Goal: Task Accomplishment & Management: Manage account settings

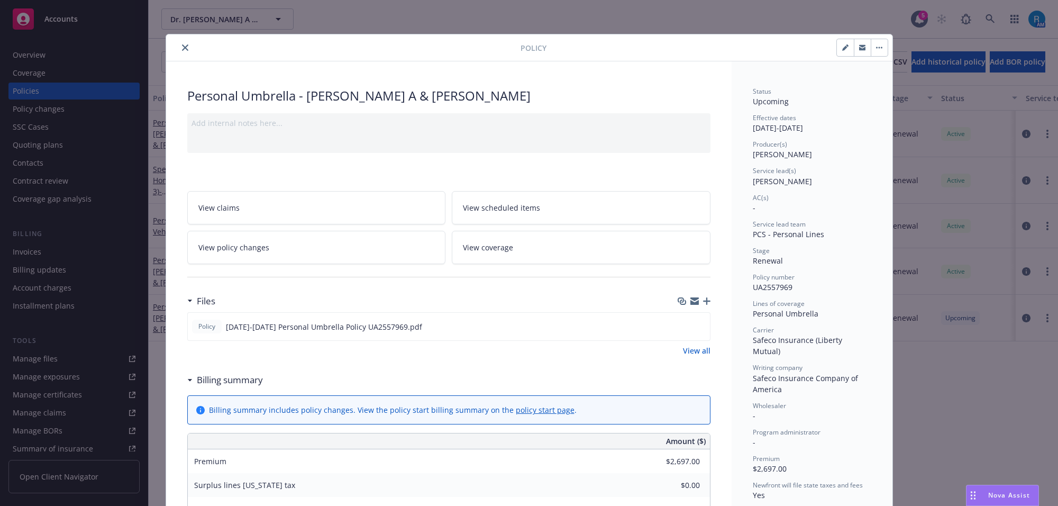
click at [182, 48] on icon "close" at bounding box center [185, 47] width 6 height 6
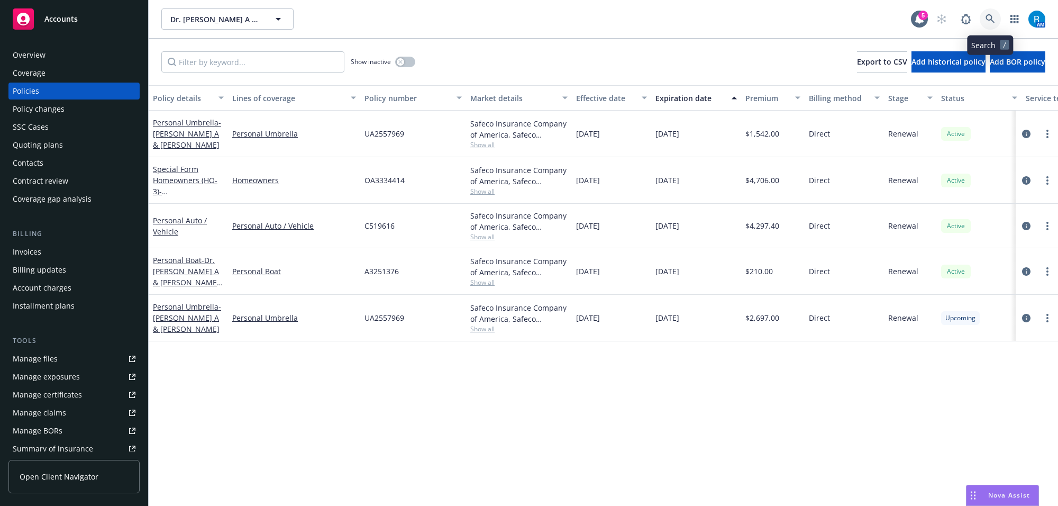
click at [990, 21] on icon at bounding box center [990, 19] width 10 height 10
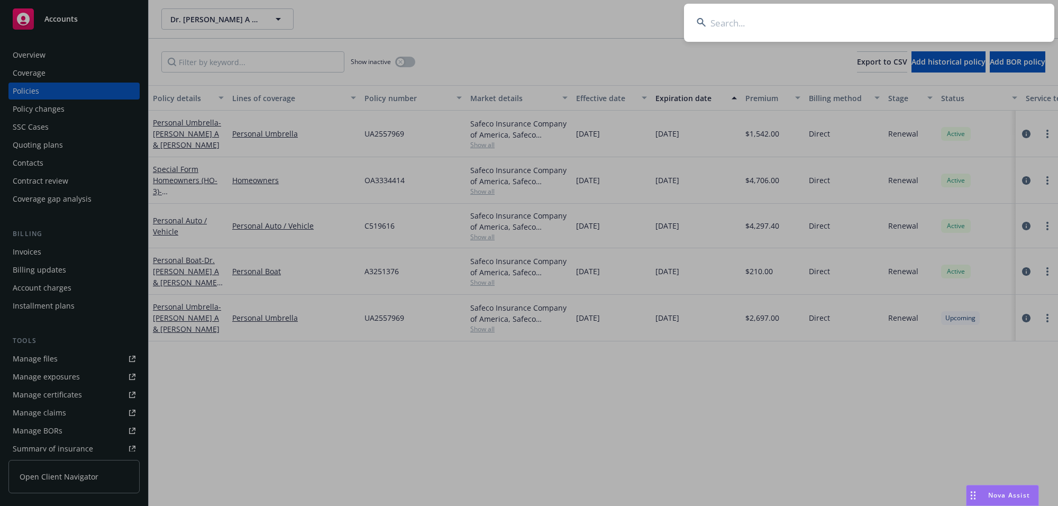
type input "[PERSON_NAME]"
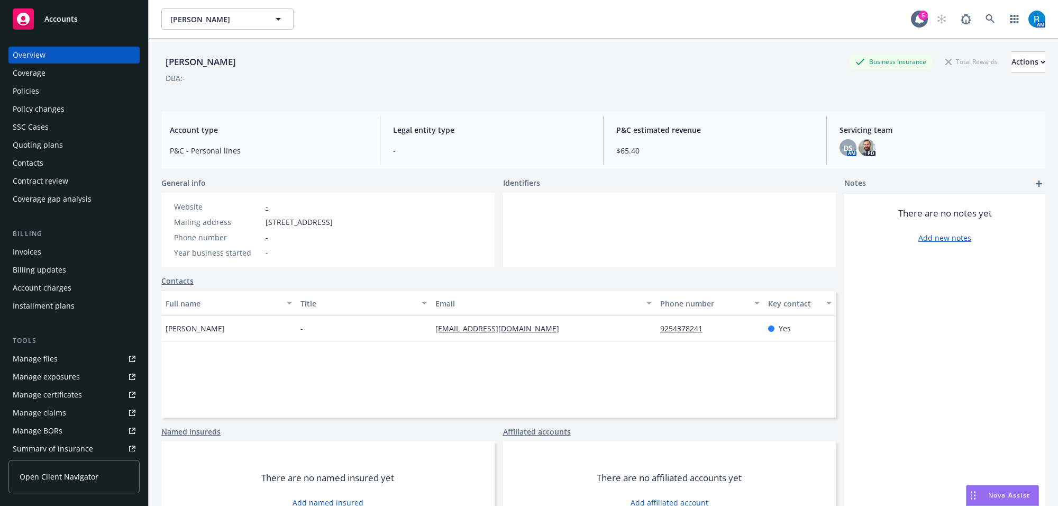
click at [60, 90] on div "Policies" at bounding box center [74, 91] width 123 height 17
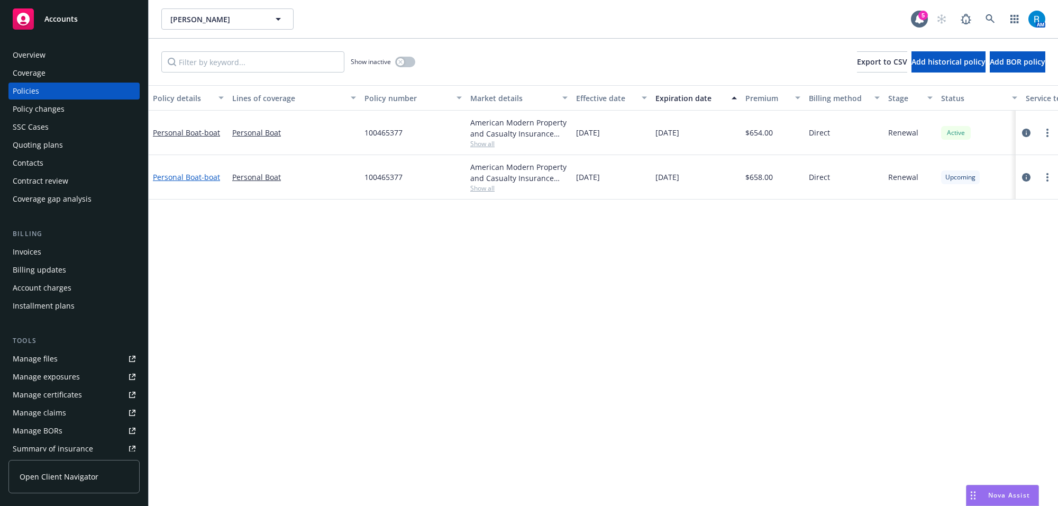
click at [176, 176] on link "Personal Boat - boat" at bounding box center [186, 177] width 67 height 10
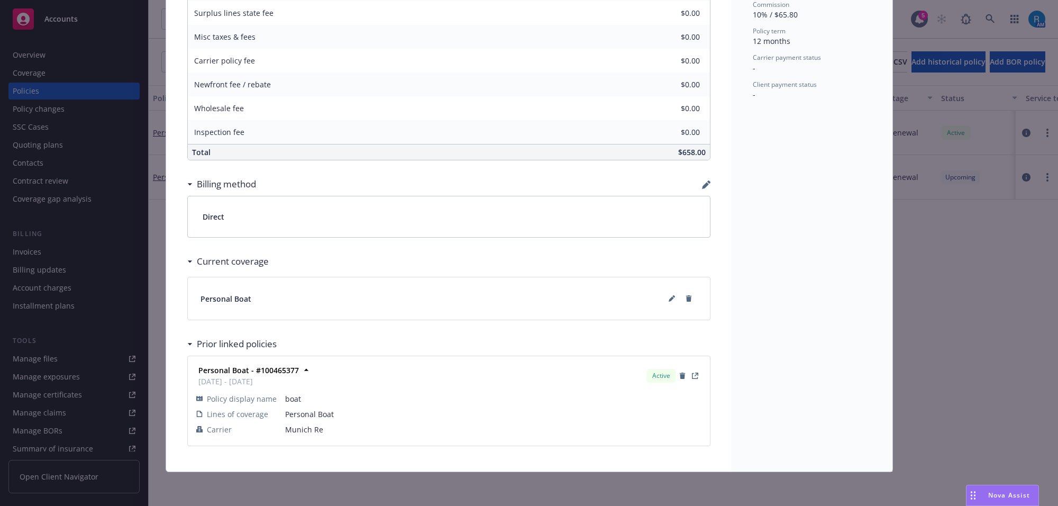
scroll to position [498, 0]
click at [663, 295] on button at bounding box center [671, 298] width 17 height 17
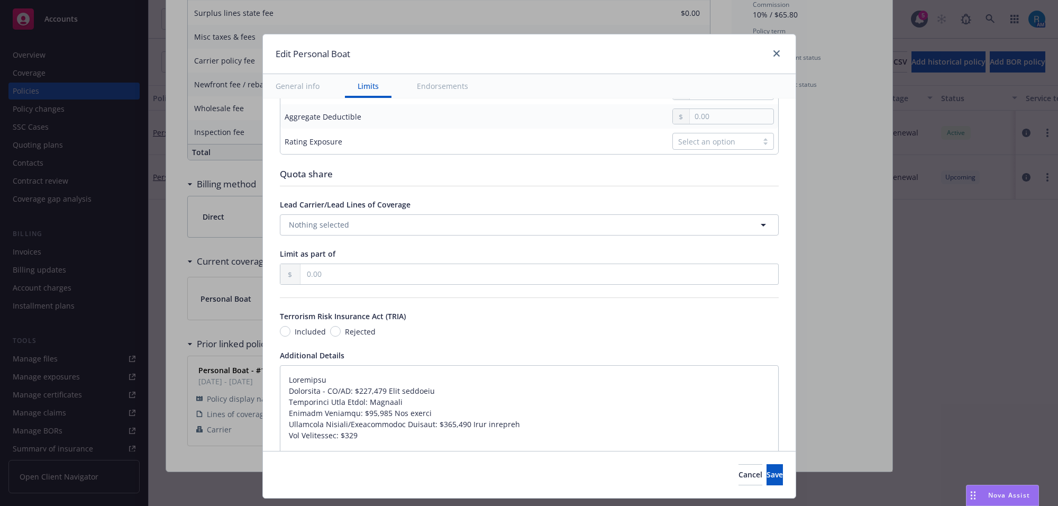
type textarea "x"
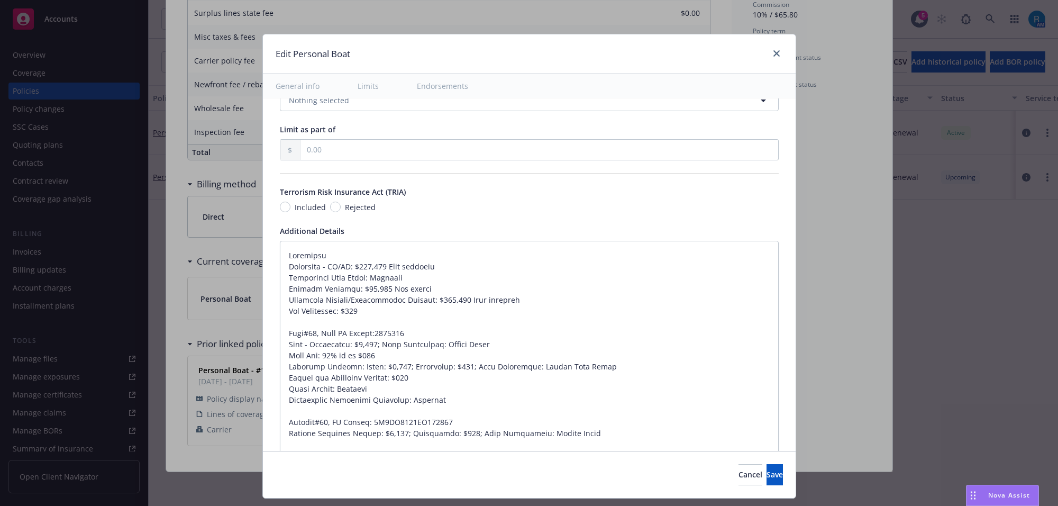
scroll to position [727, 0]
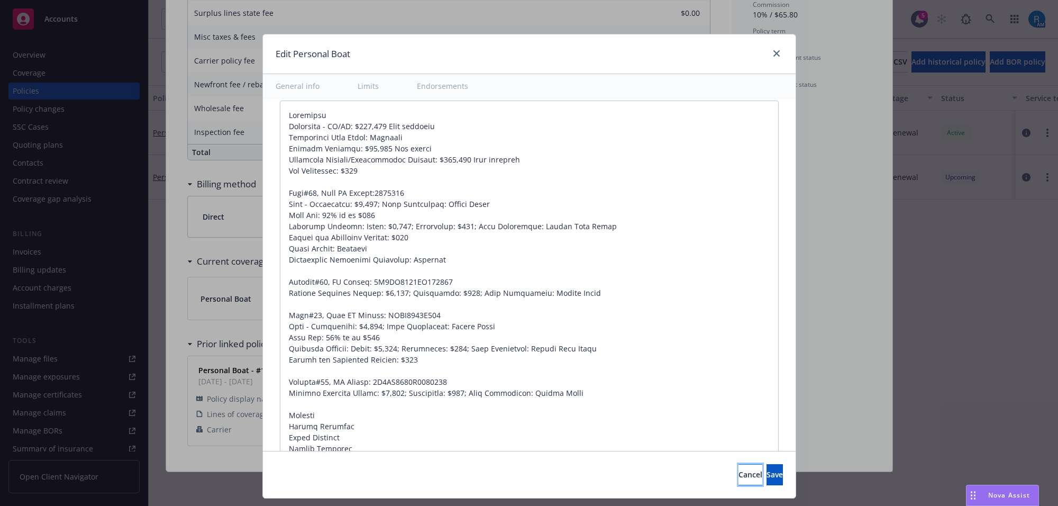
click at [738, 478] on span "Cancel" at bounding box center [750, 474] width 24 height 10
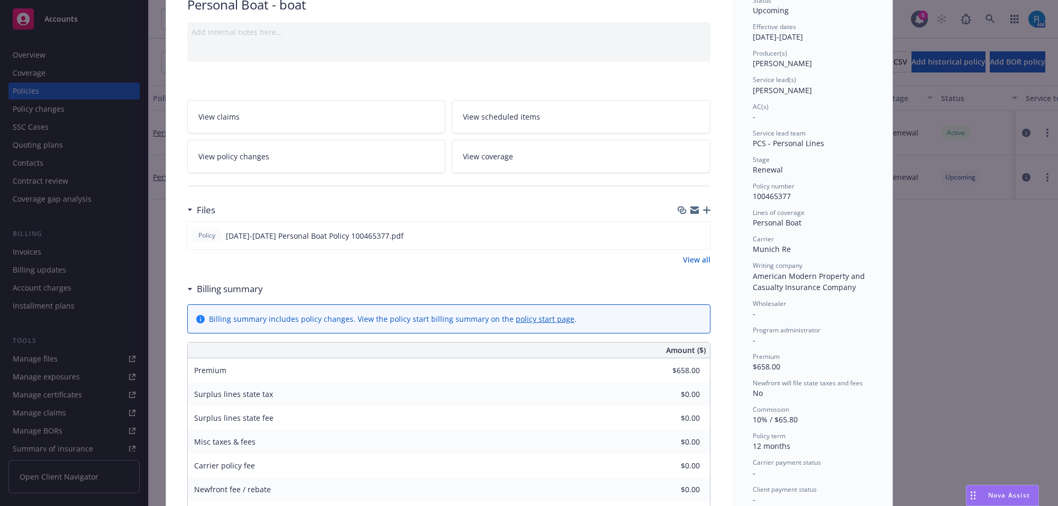
scroll to position [0, 0]
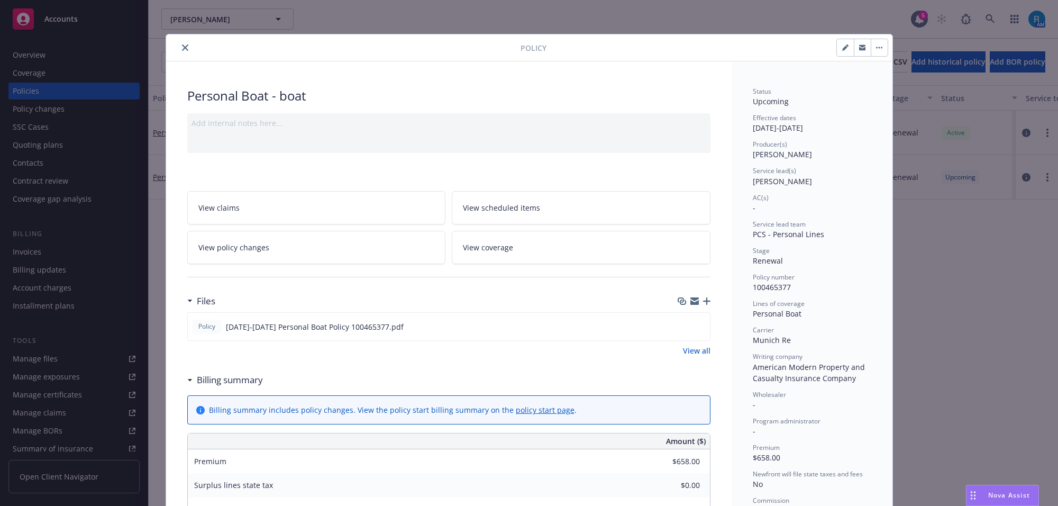
click at [529, 207] on span "View scheduled items" at bounding box center [501, 207] width 77 height 11
click at [182, 44] on icon "close" at bounding box center [185, 47] width 6 height 6
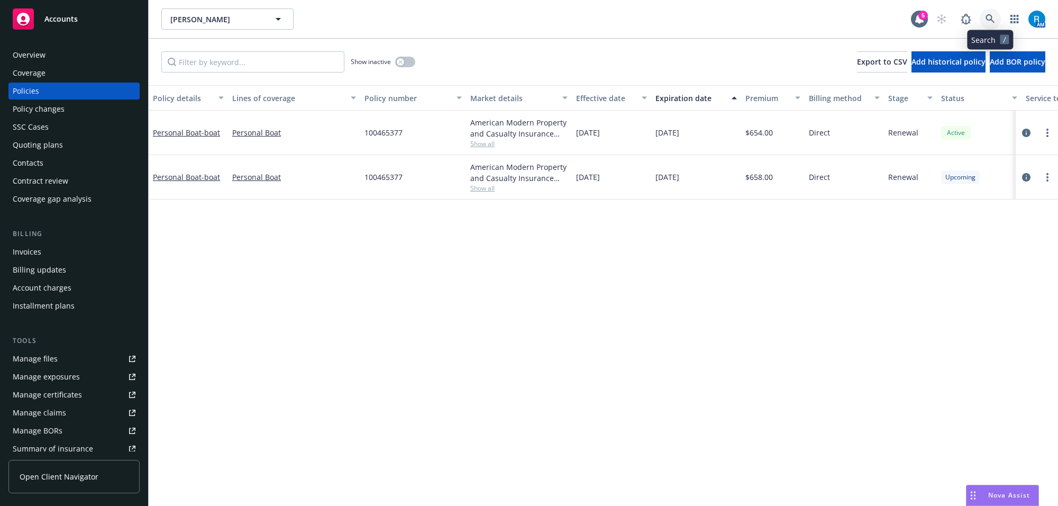
click at [996, 17] on link at bounding box center [990, 18] width 21 height 21
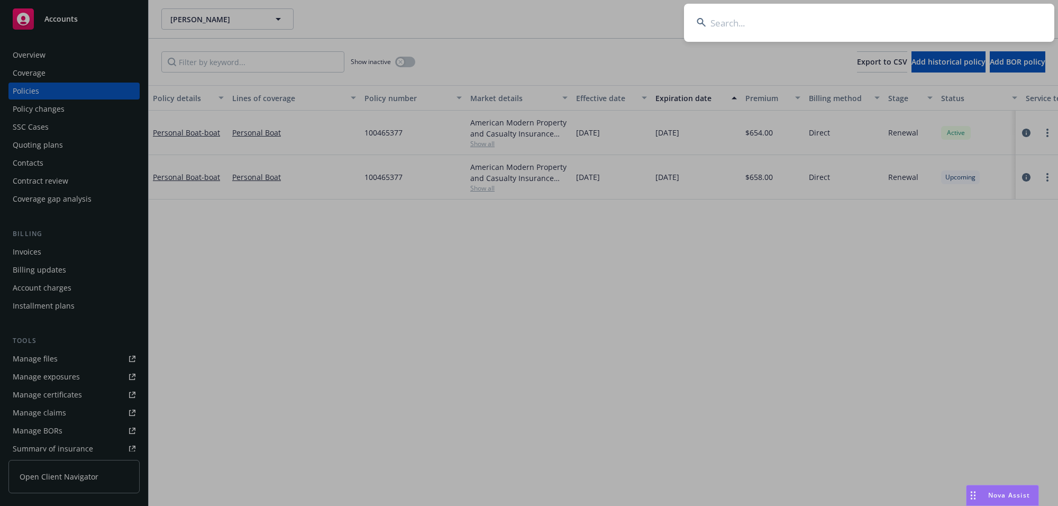
type input "Martinez, Yolanda"
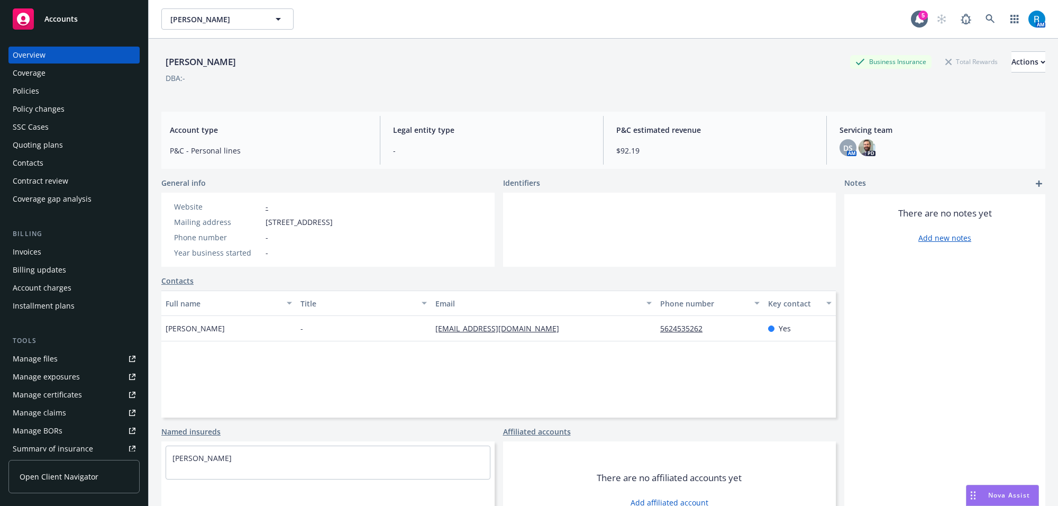
click at [51, 92] on div "Policies" at bounding box center [74, 91] width 123 height 17
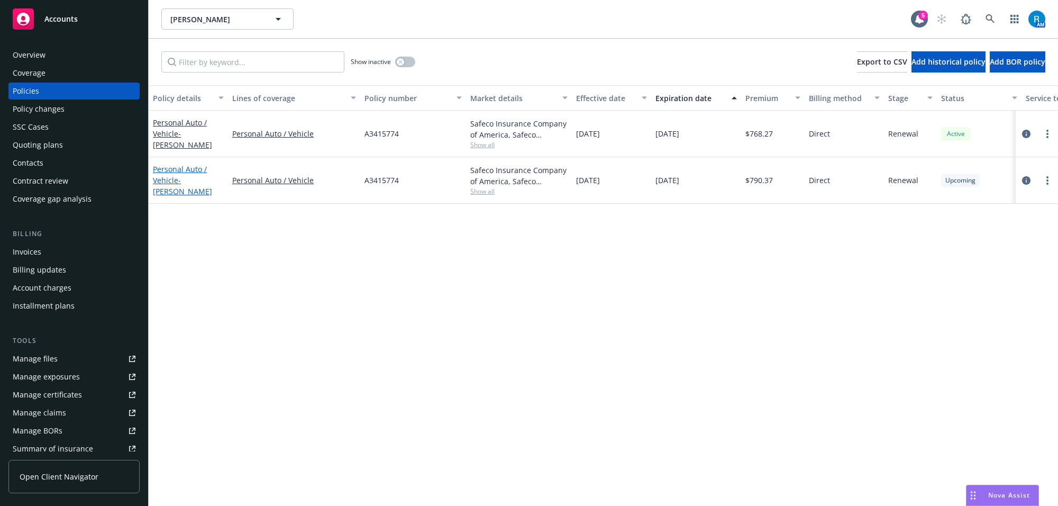
click at [197, 182] on span "- YOLANDA MARTINEZ" at bounding box center [182, 185] width 59 height 21
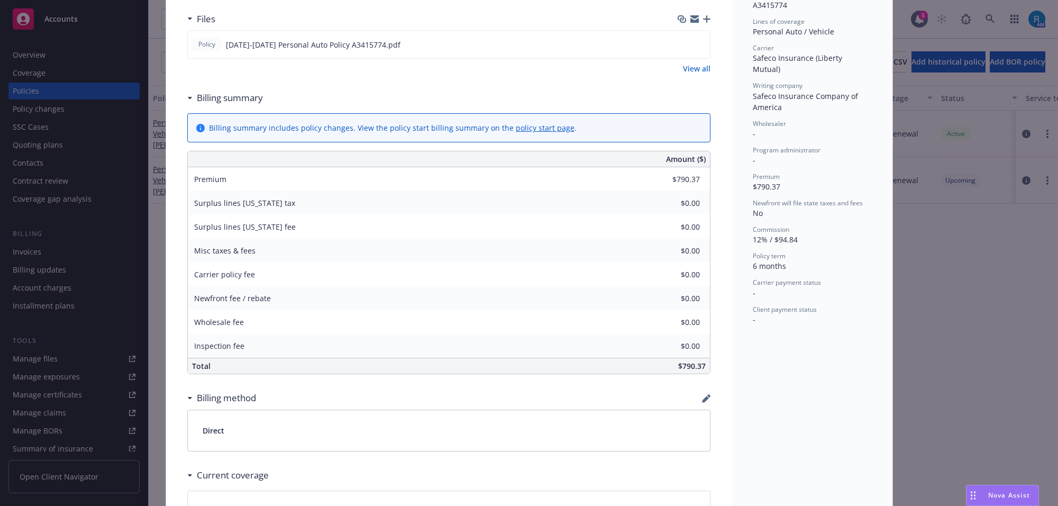
scroll to position [66, 0]
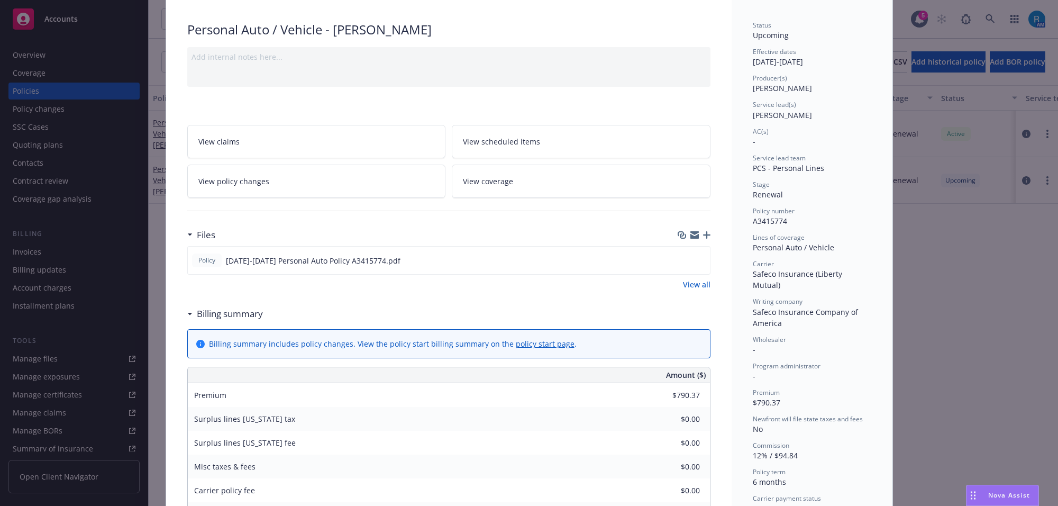
click at [493, 139] on span "View scheduled items" at bounding box center [501, 141] width 77 height 11
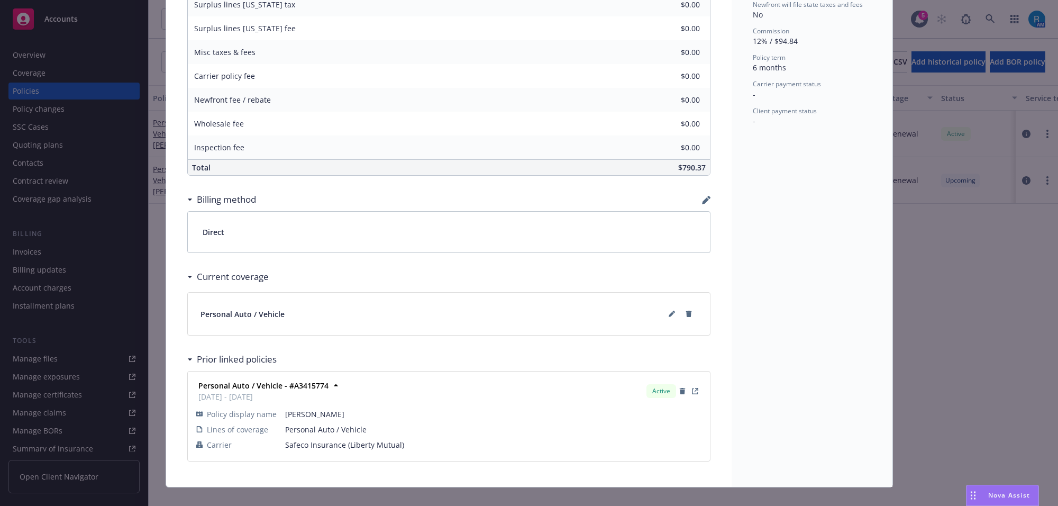
scroll to position [498, 0]
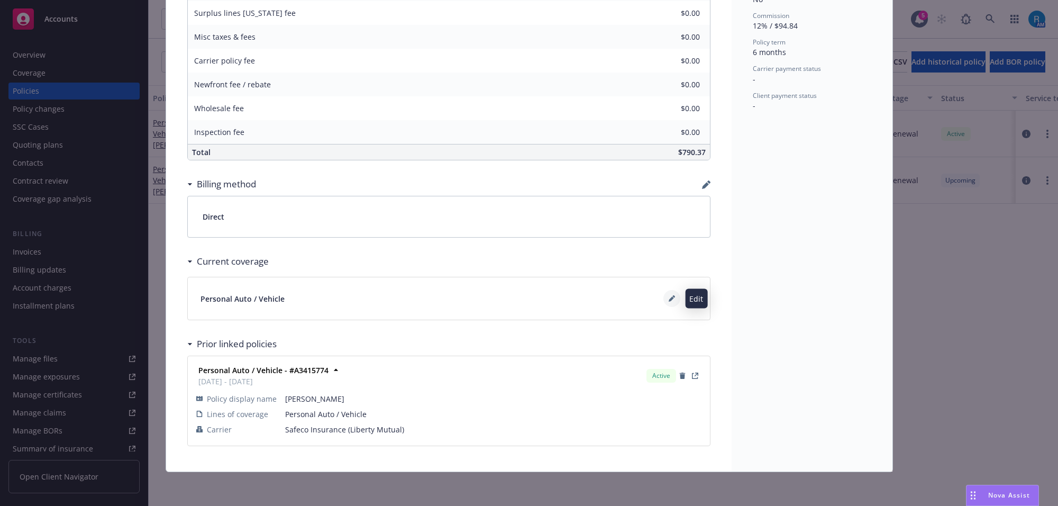
click at [669, 296] on icon at bounding box center [672, 298] width 6 height 6
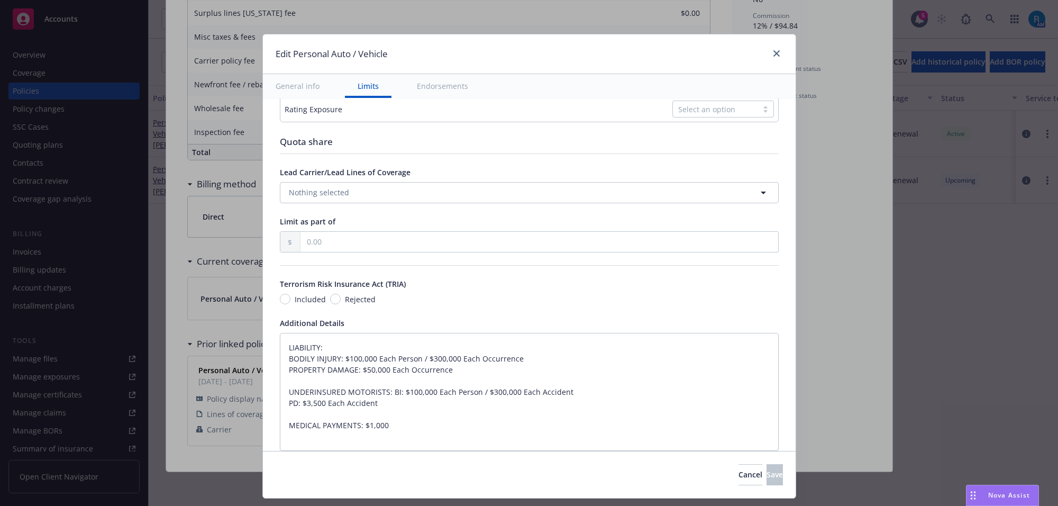
type textarea "x"
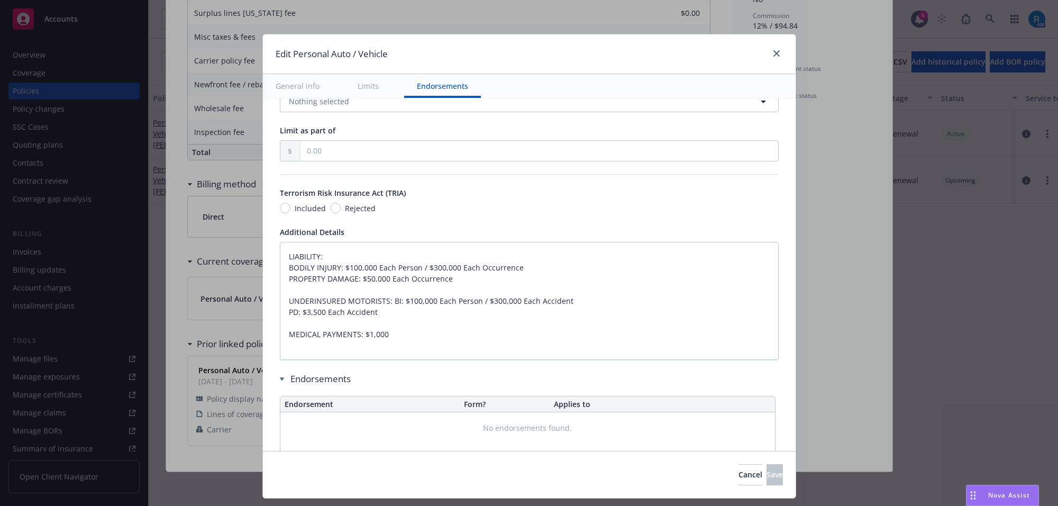
scroll to position [566, 0]
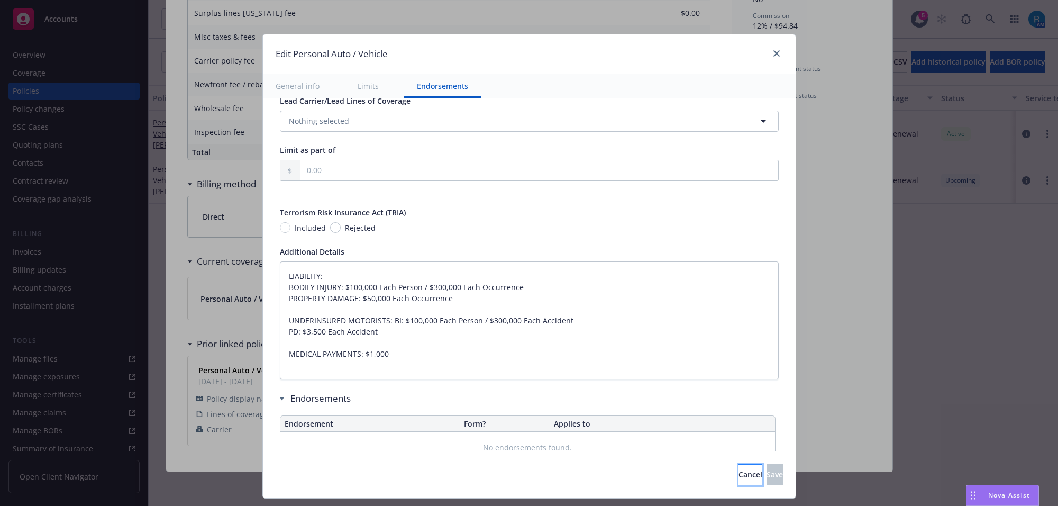
click at [738, 477] on span "Cancel" at bounding box center [750, 474] width 24 height 10
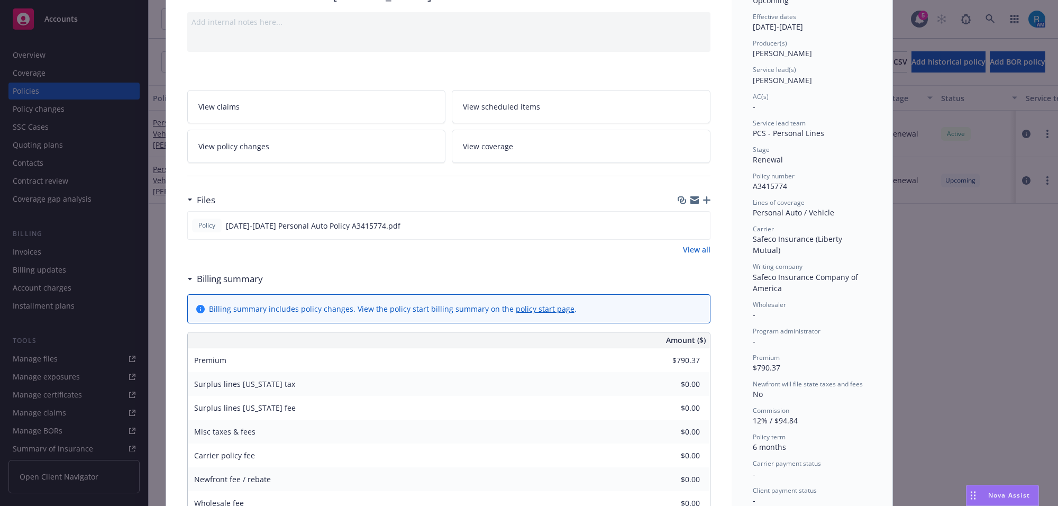
scroll to position [0, 0]
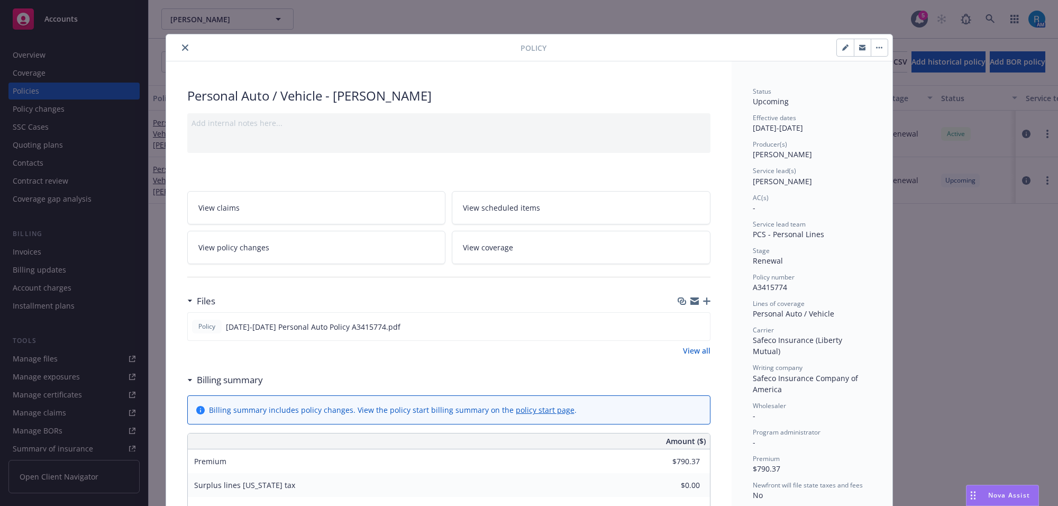
drag, startPoint x: 185, startPoint y: 49, endPoint x: 178, endPoint y: 48, distance: 7.5
click at [184, 49] on button "close" at bounding box center [185, 47] width 13 height 13
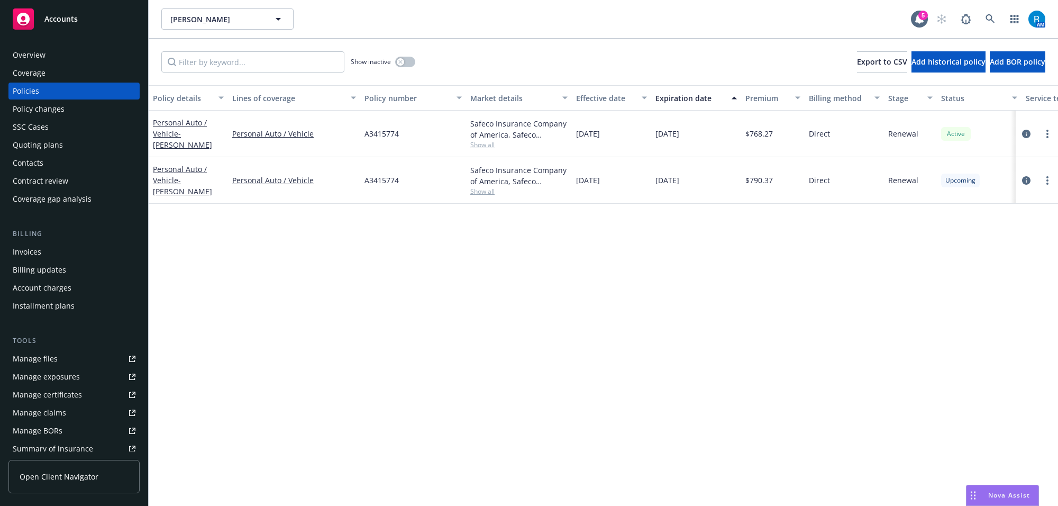
click at [178, 48] on div "Show inactive Export to CSV Add historical policy Add BOR policy" at bounding box center [603, 62] width 909 height 47
click at [989, 20] on icon at bounding box center [989, 18] width 9 height 9
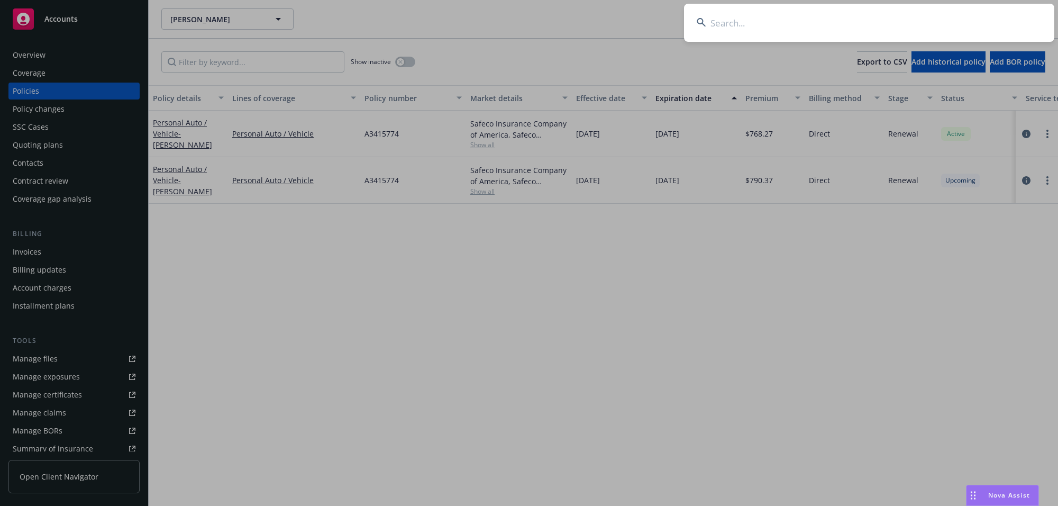
type input "Dr. Larry A & Nancy S Pasquali"
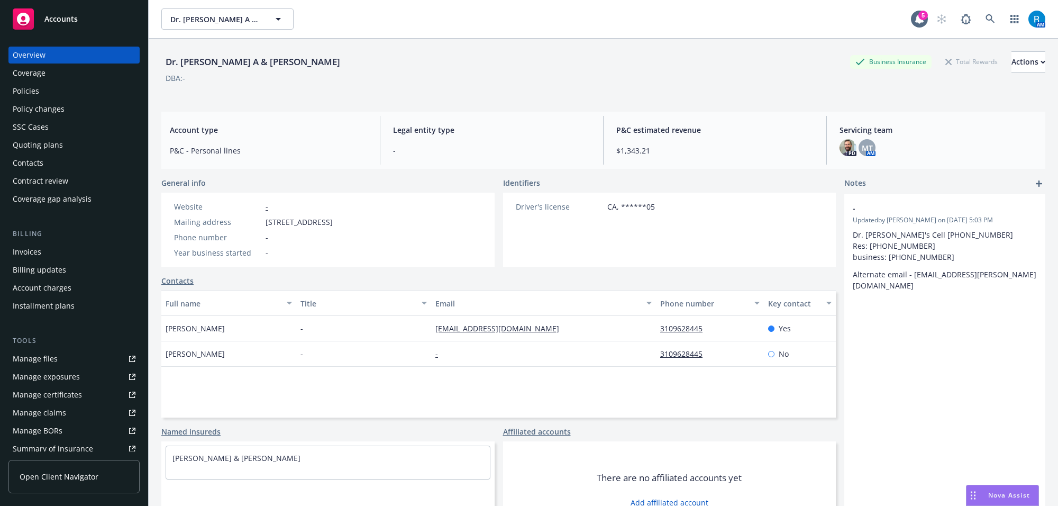
click at [53, 93] on div "Policies" at bounding box center [74, 91] width 123 height 17
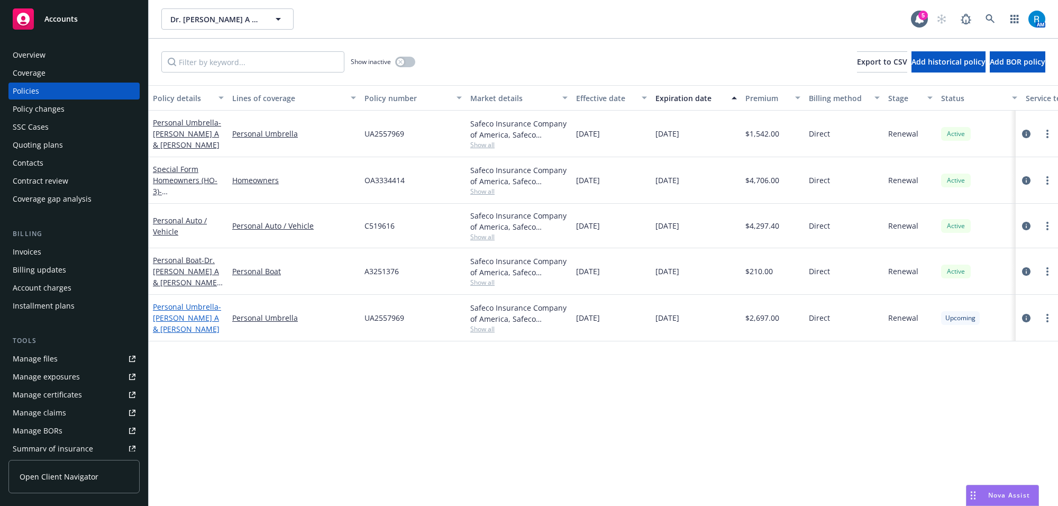
click at [165, 308] on link "Personal Umbrella - LARRY A & NANCY S PASQUALI" at bounding box center [187, 317] width 68 height 32
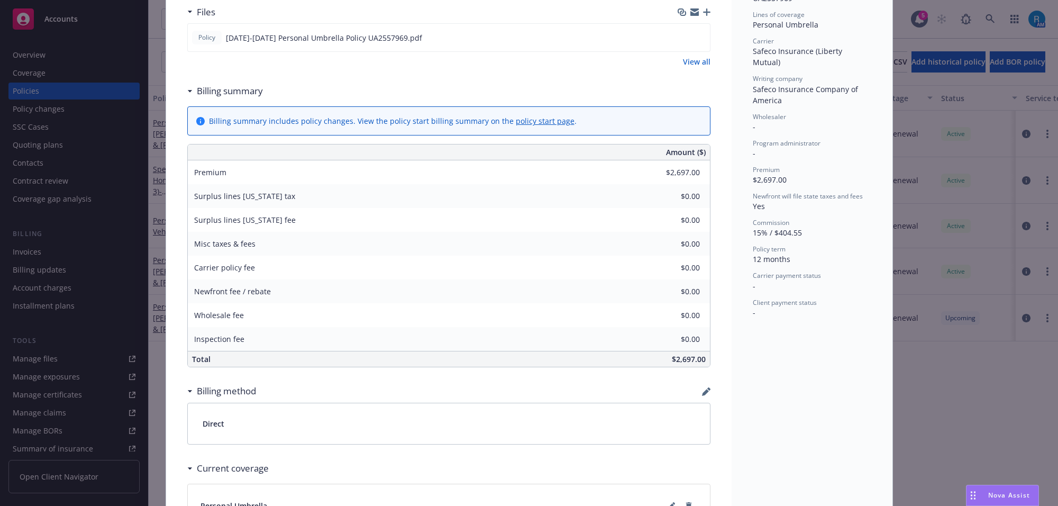
scroll to position [498, 0]
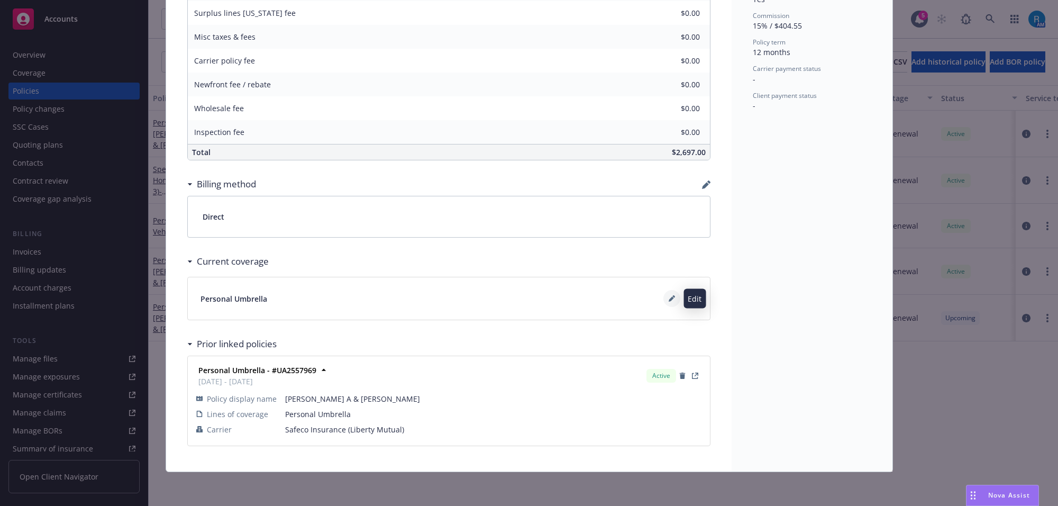
click at [669, 296] on icon at bounding box center [672, 298] width 6 height 6
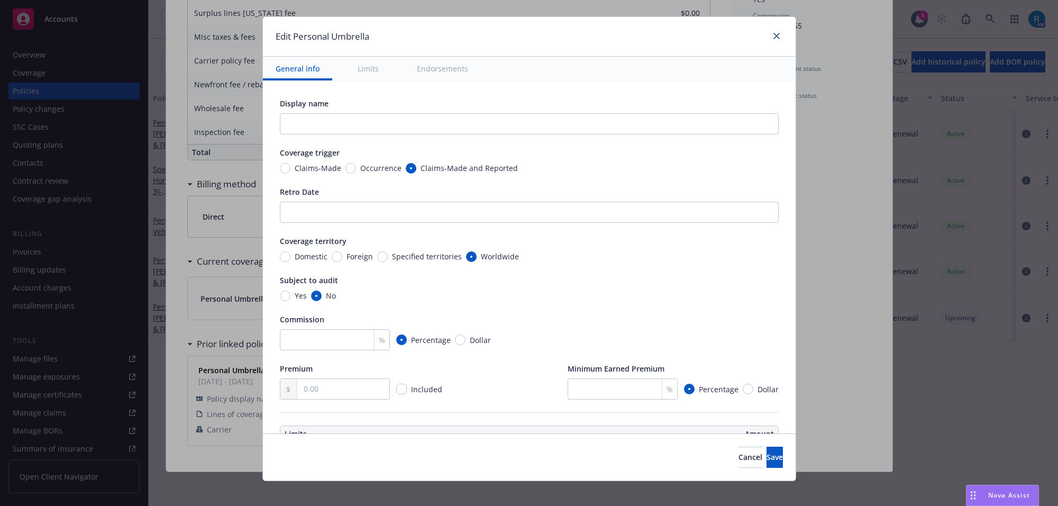
scroll to position [27, 0]
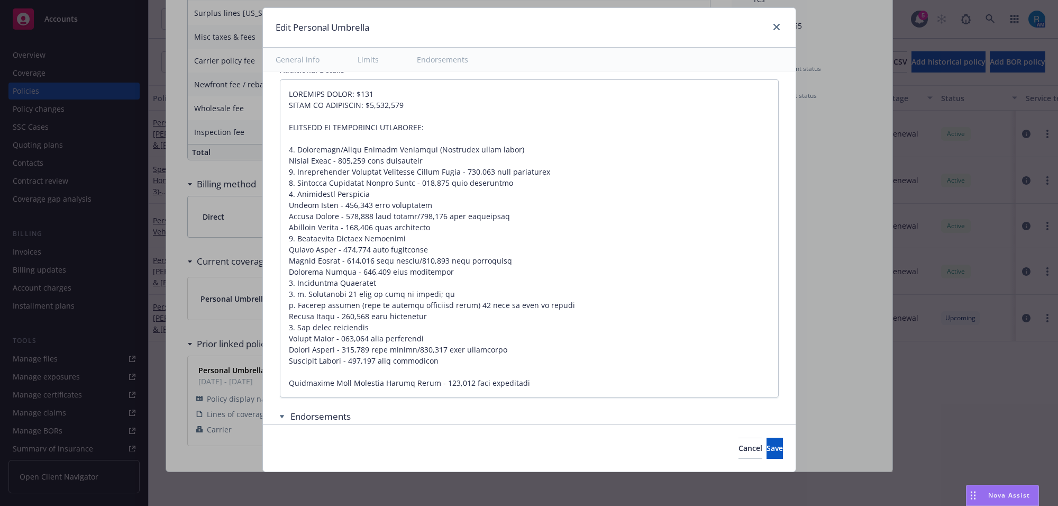
type textarea "x"
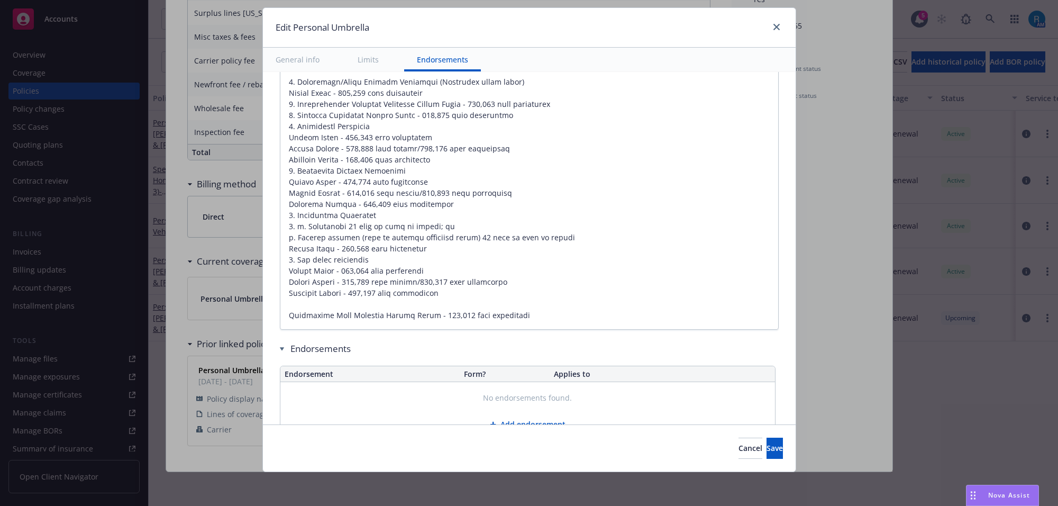
scroll to position [832, 0]
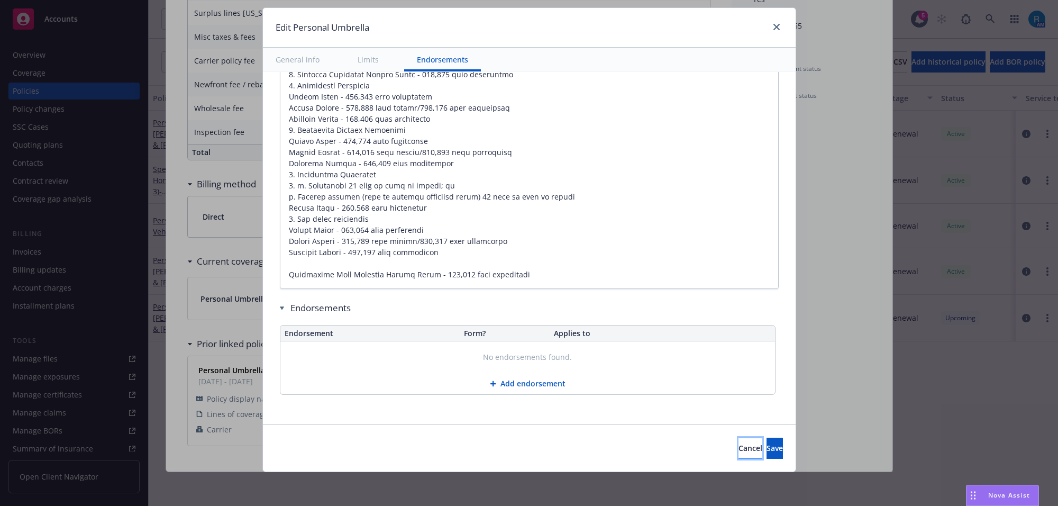
click at [738, 442] on button "Cancel" at bounding box center [750, 447] width 24 height 21
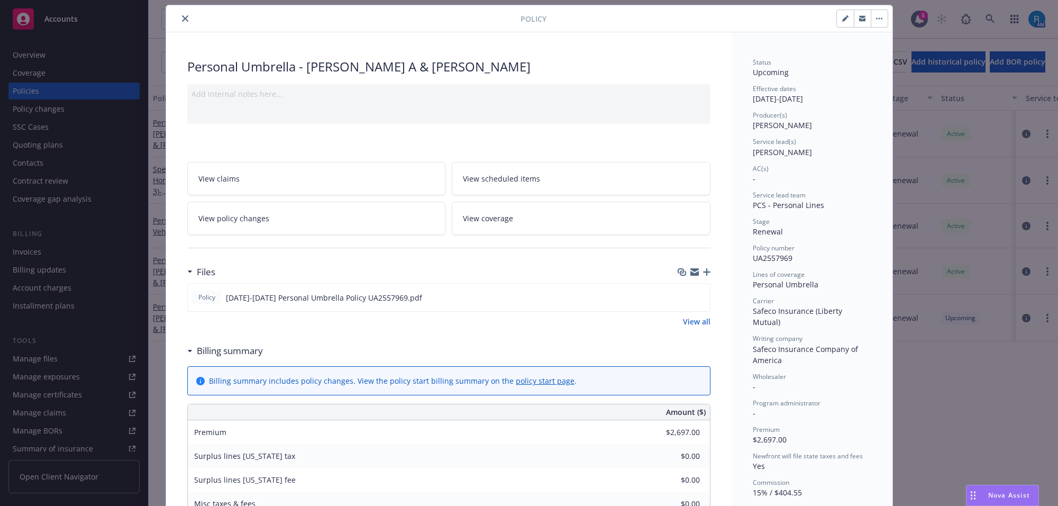
scroll to position [0, 0]
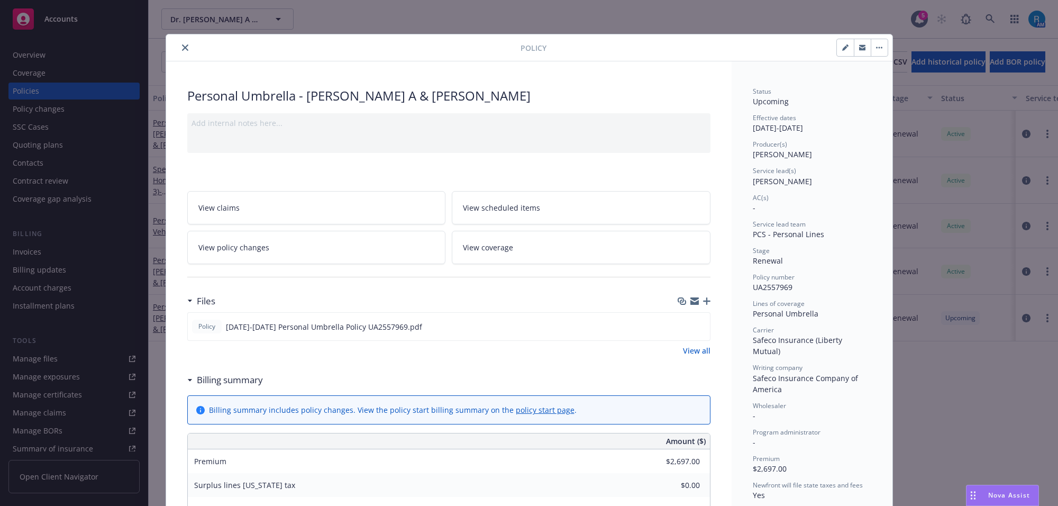
click at [182, 49] on icon "close" at bounding box center [185, 47] width 6 height 6
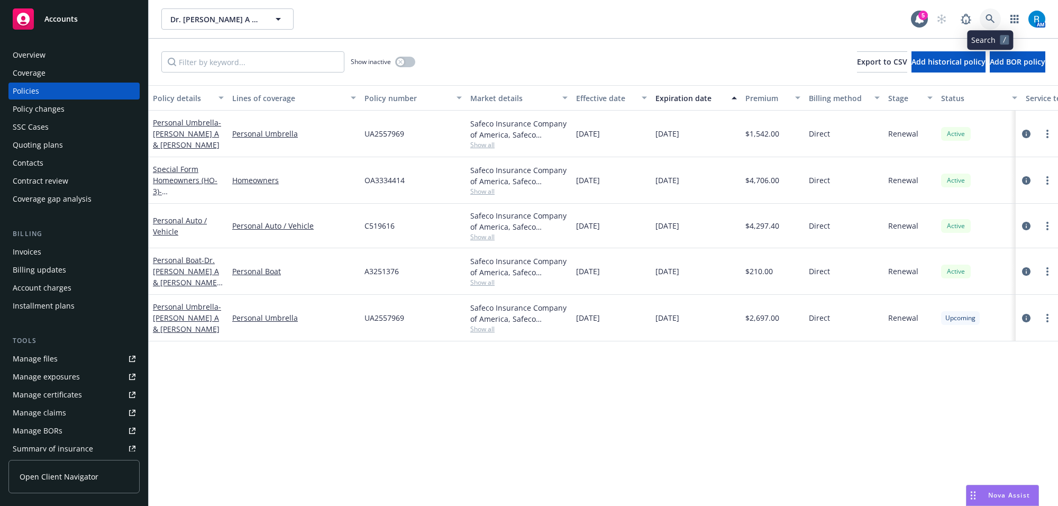
click at [989, 21] on icon at bounding box center [990, 19] width 10 height 10
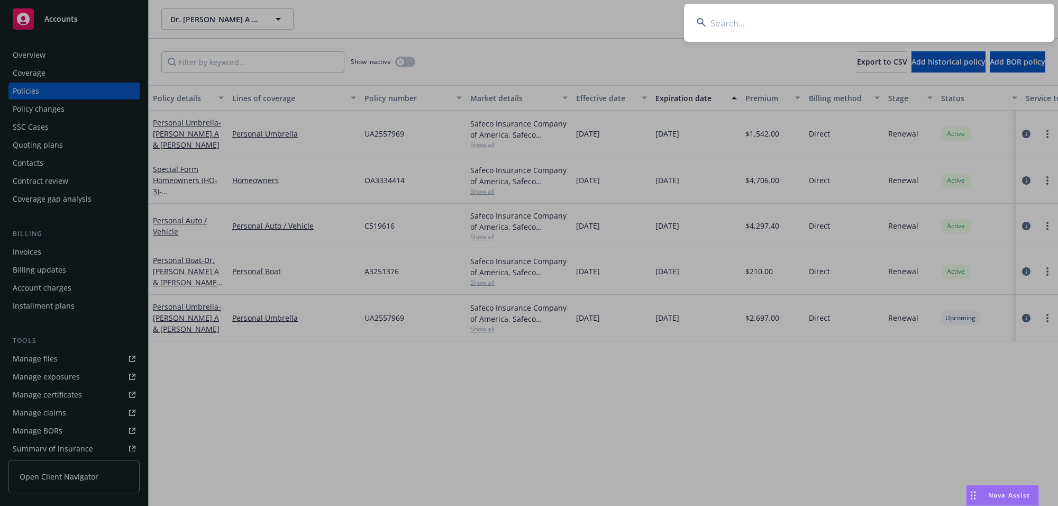
type input "Erik and Sheila Lupescu"
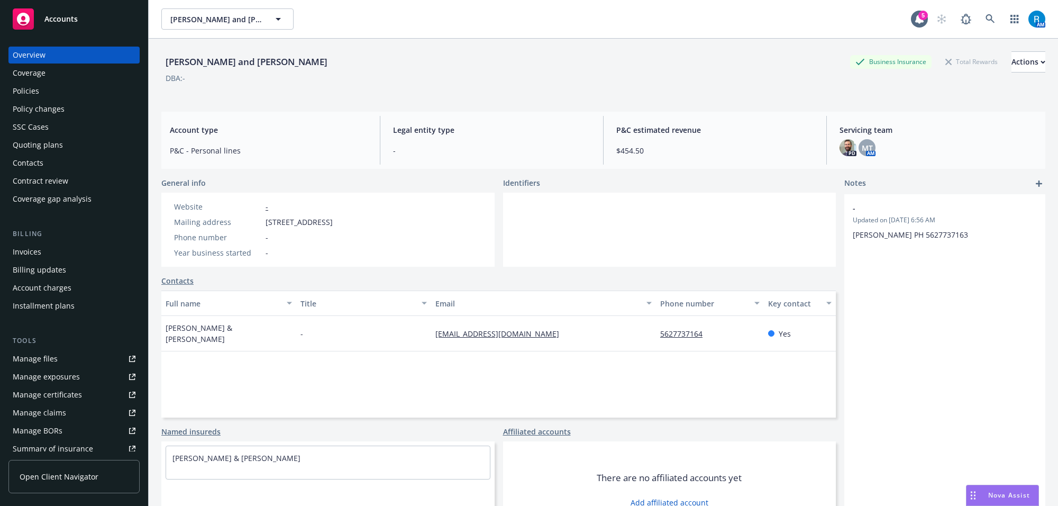
click at [30, 86] on div "Policies" at bounding box center [26, 91] width 26 height 17
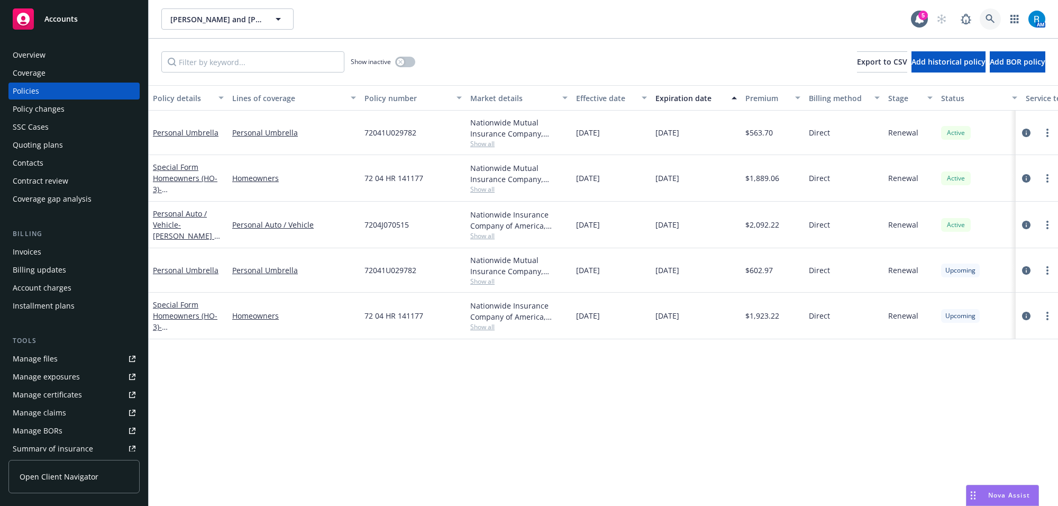
click at [986, 14] on icon at bounding box center [990, 19] width 10 height 10
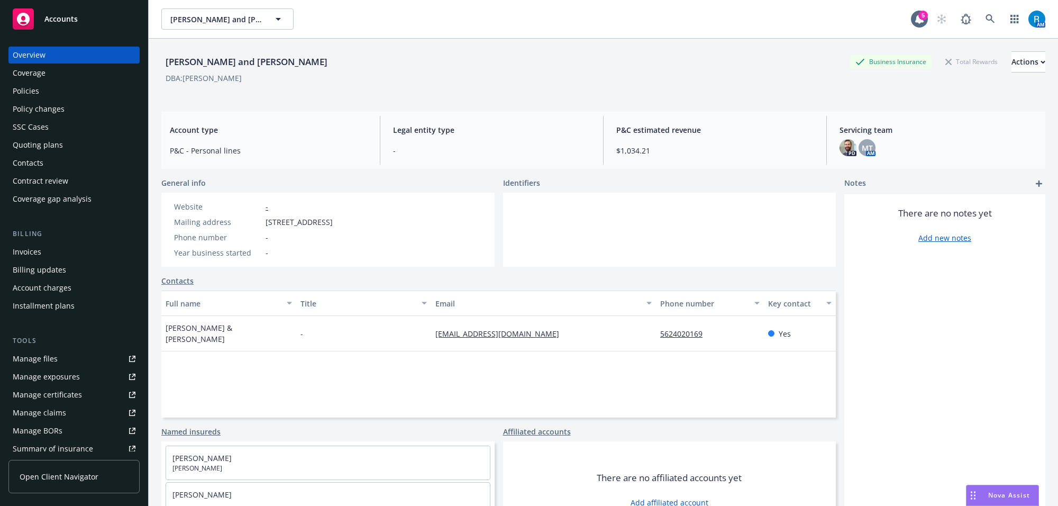
click at [98, 97] on div "Policies" at bounding box center [74, 91] width 123 height 17
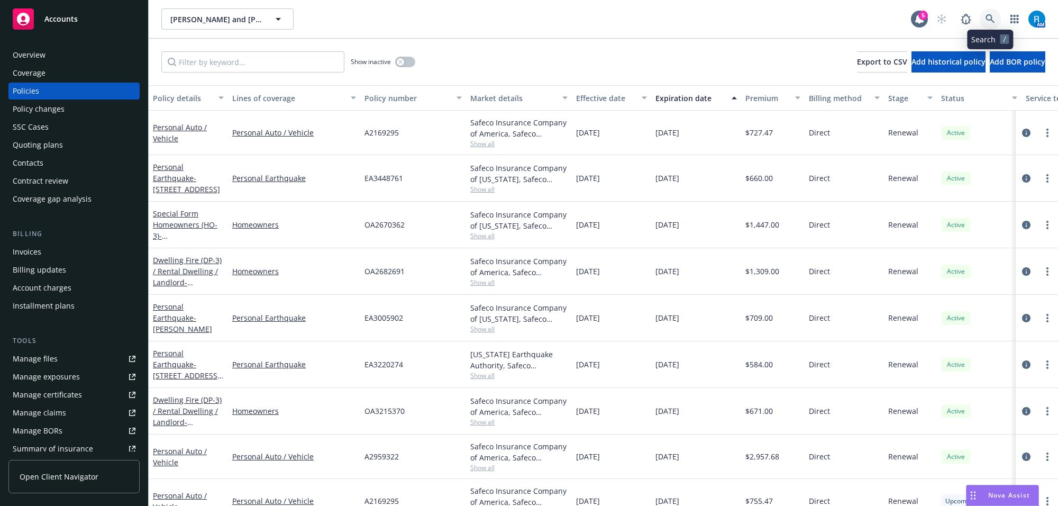
click at [986, 23] on icon at bounding box center [990, 19] width 10 height 10
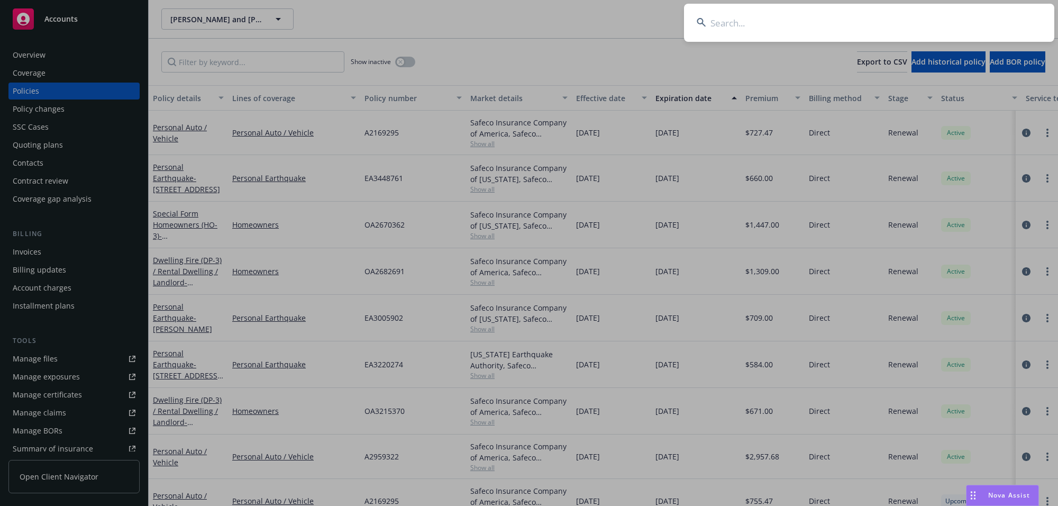
type input "Hsei, Paul & Becky"
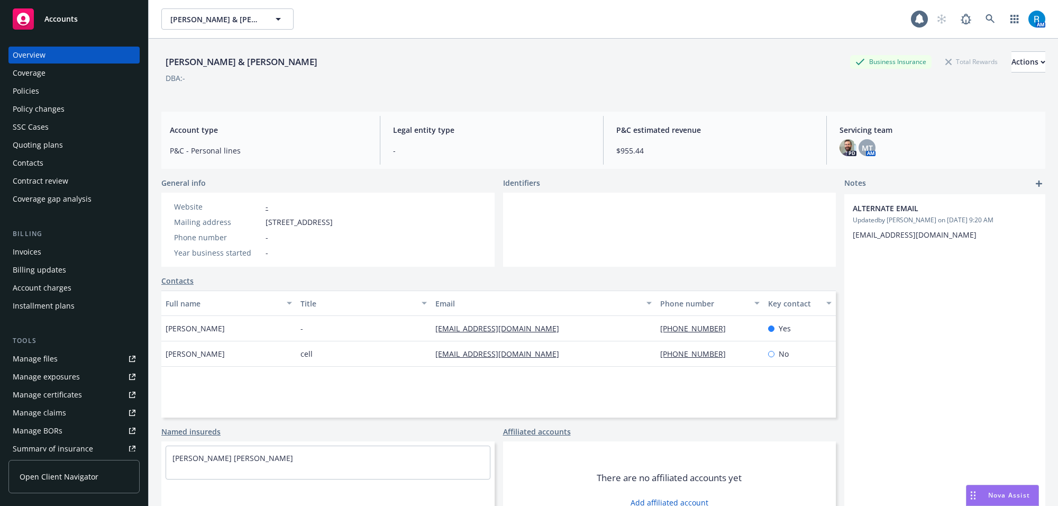
click at [71, 93] on div "Policies" at bounding box center [74, 91] width 123 height 17
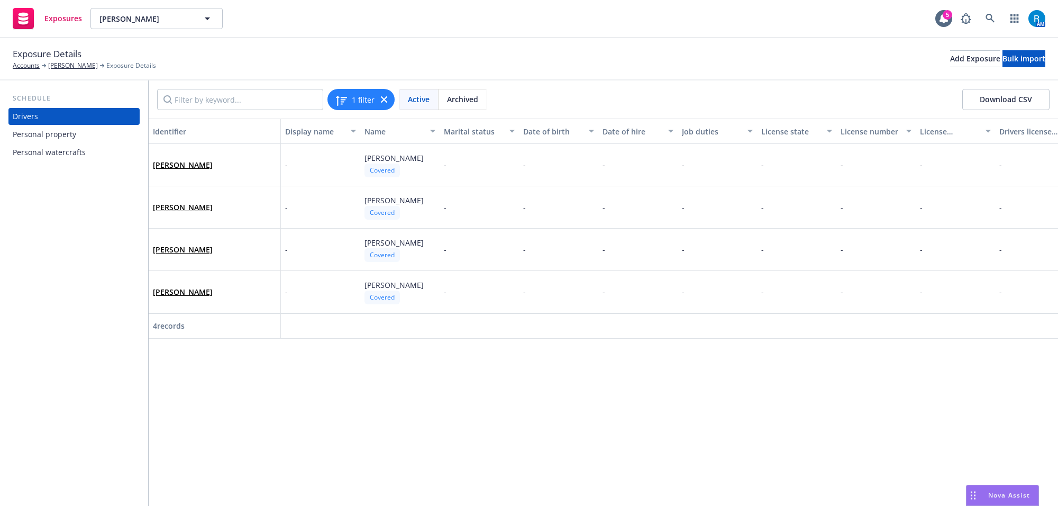
click at [53, 149] on div "Personal watercrafts" at bounding box center [49, 152] width 73 height 17
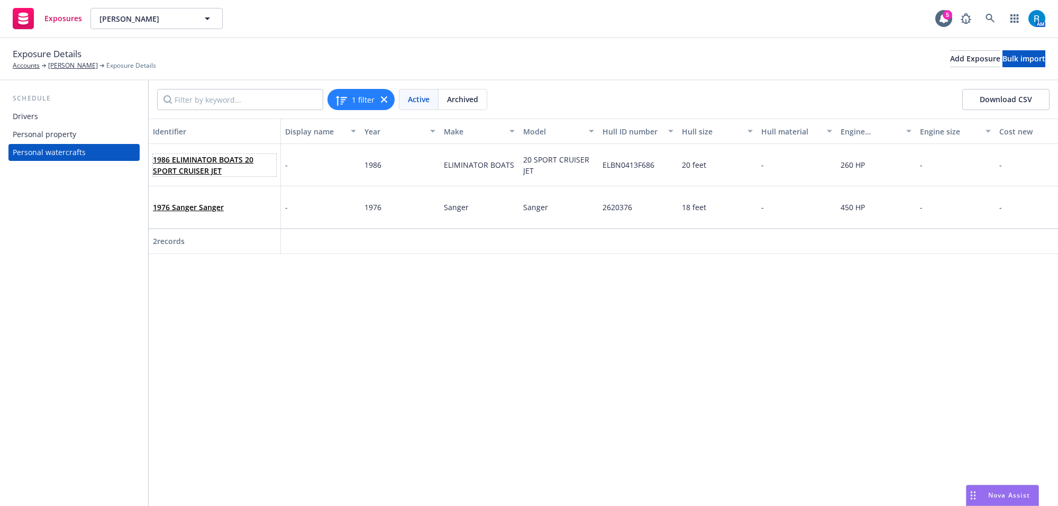
click at [191, 159] on link "1986 ELIMINATOR BOATS 20 SPORT CRUISER JET" at bounding box center [203, 164] width 100 height 21
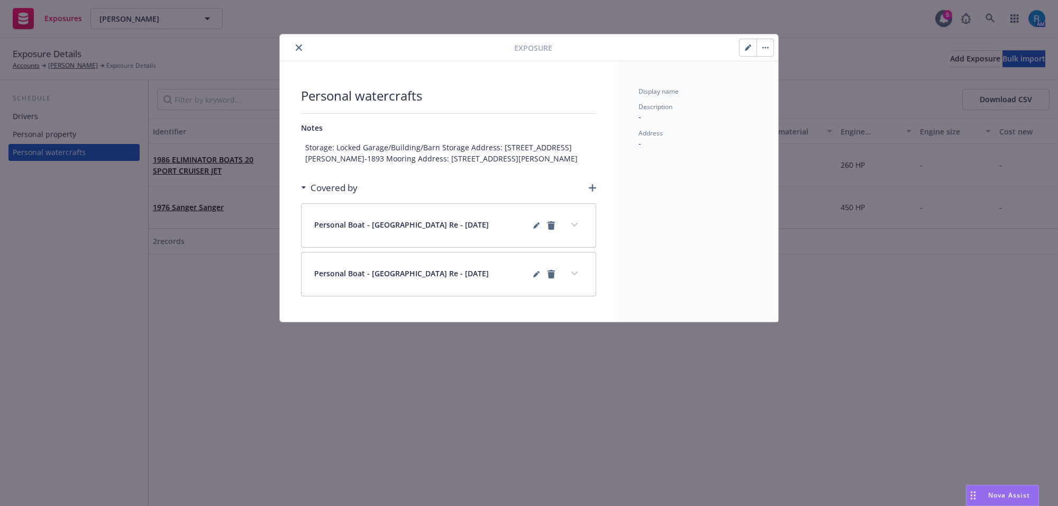
click at [752, 49] on button "button" at bounding box center [747, 47] width 17 height 17
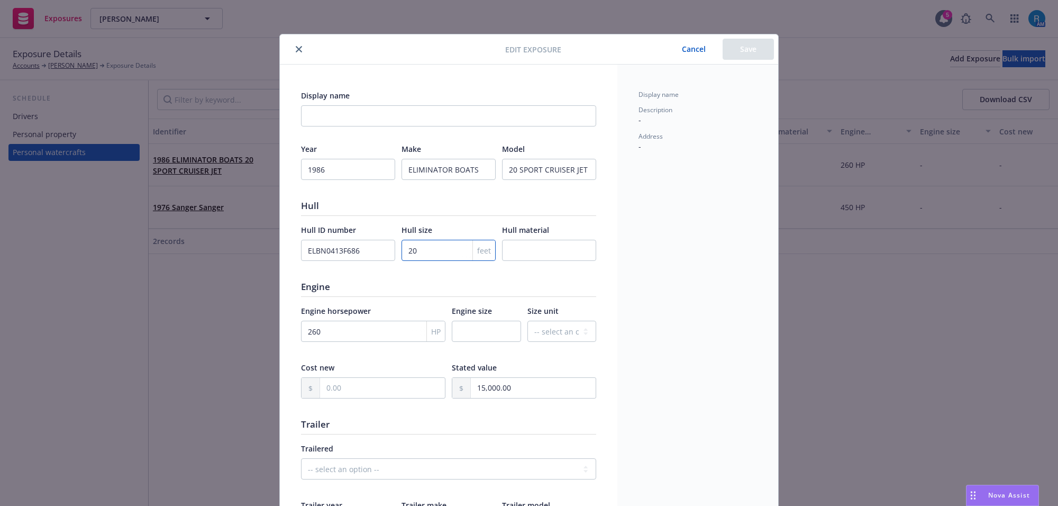
click at [425, 249] on input "20" at bounding box center [448, 250] width 94 height 21
type textarea "x"
type input "2"
type textarea "x"
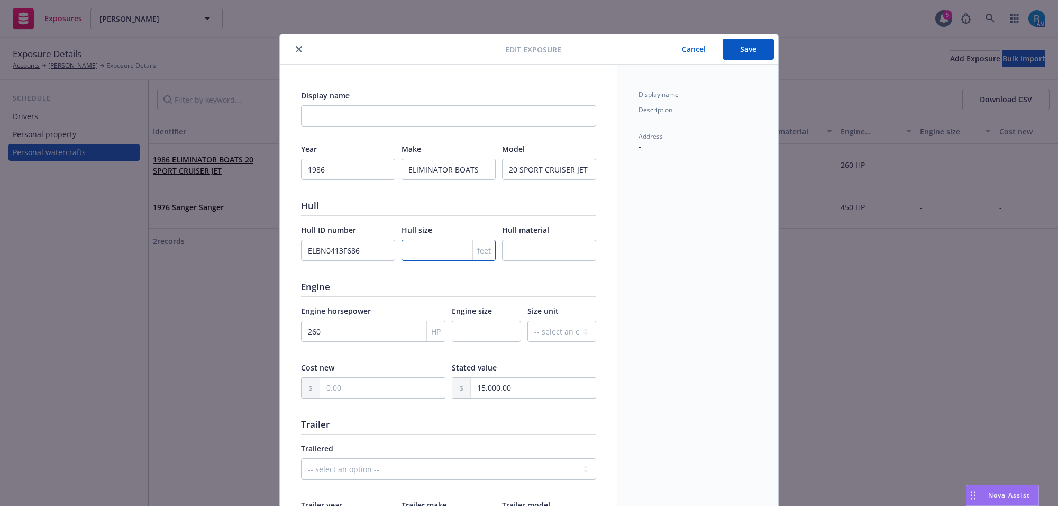
type input "1"
type textarea "x"
type input "18"
type textarea "x"
type input "18"
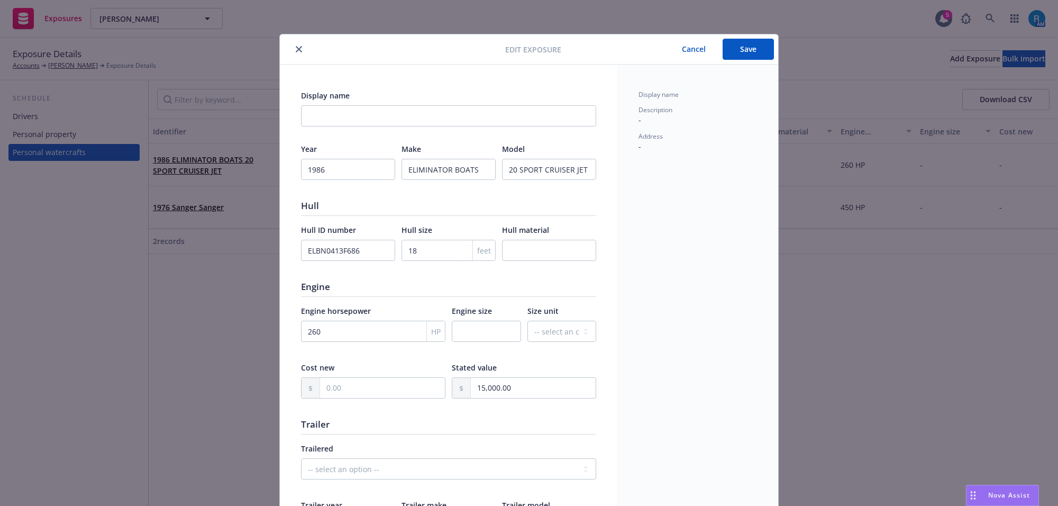
click at [749, 48] on button "Save" at bounding box center [748, 49] width 51 height 21
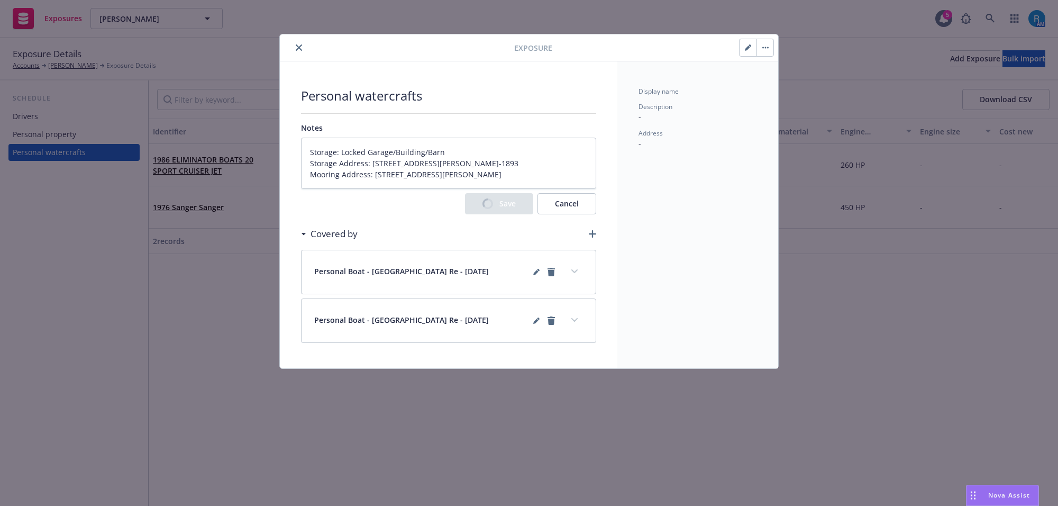
click at [297, 46] on icon "close" at bounding box center [299, 47] width 6 height 6
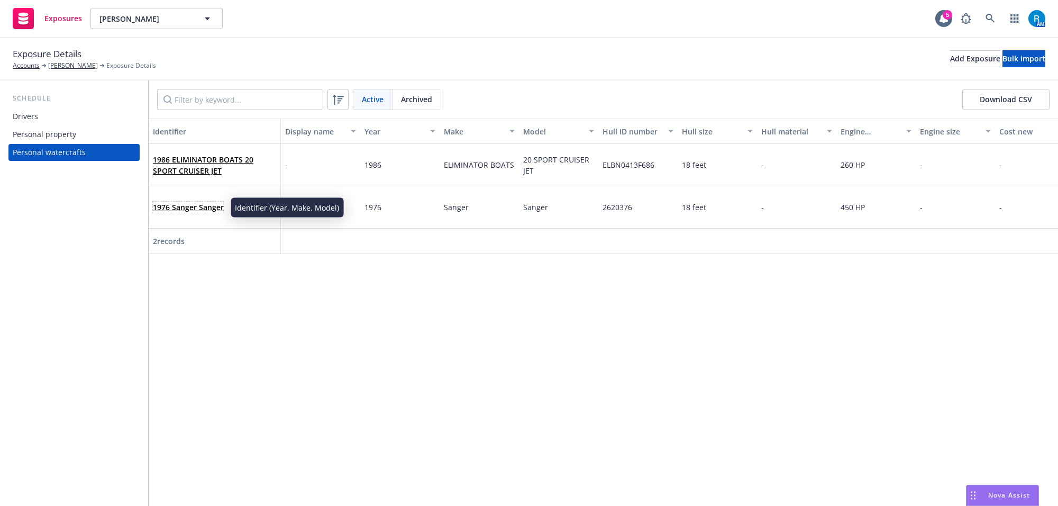
click at [177, 209] on link "1976 Sanger Sanger" at bounding box center [188, 207] width 71 height 10
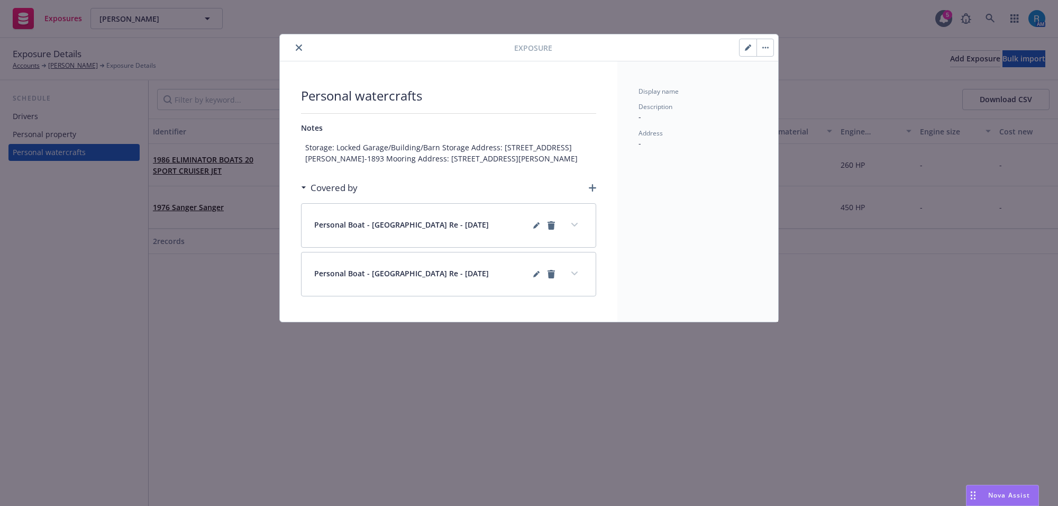
click at [741, 51] on button "button" at bounding box center [747, 47] width 17 height 17
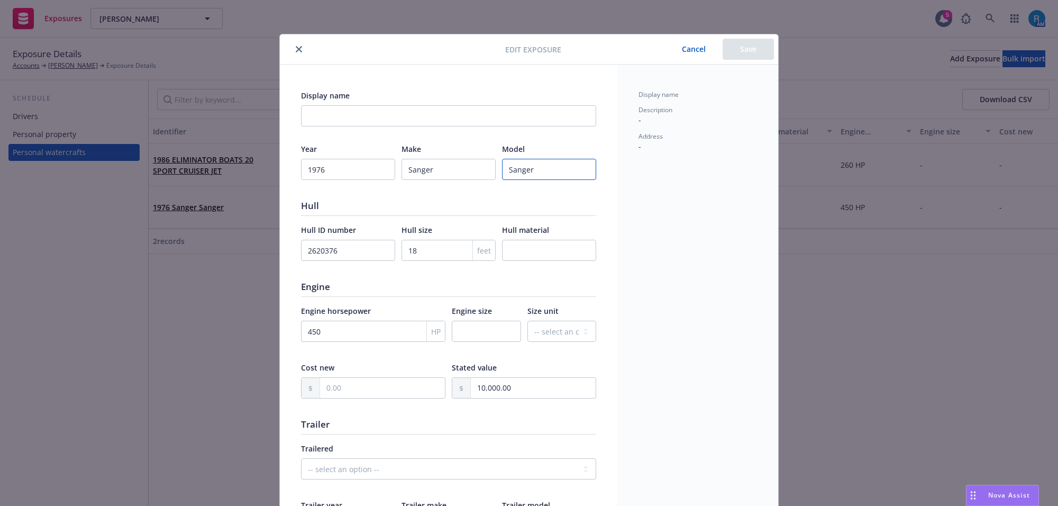
drag, startPoint x: 529, startPoint y: 170, endPoint x: 487, endPoint y: 169, distance: 42.3
click at [487, 169] on div "Year [DATE] Make Sanger Model Sanger" at bounding box center [448, 168] width 295 height 50
type textarea "x"
type input "S"
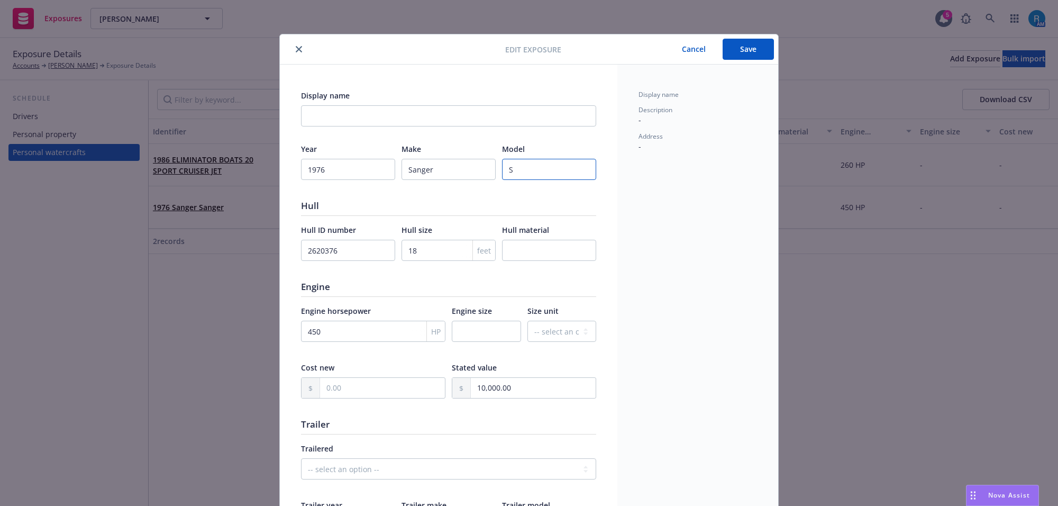
type textarea "x"
type input "Su"
type textarea "x"
type input "Sup"
type textarea "x"
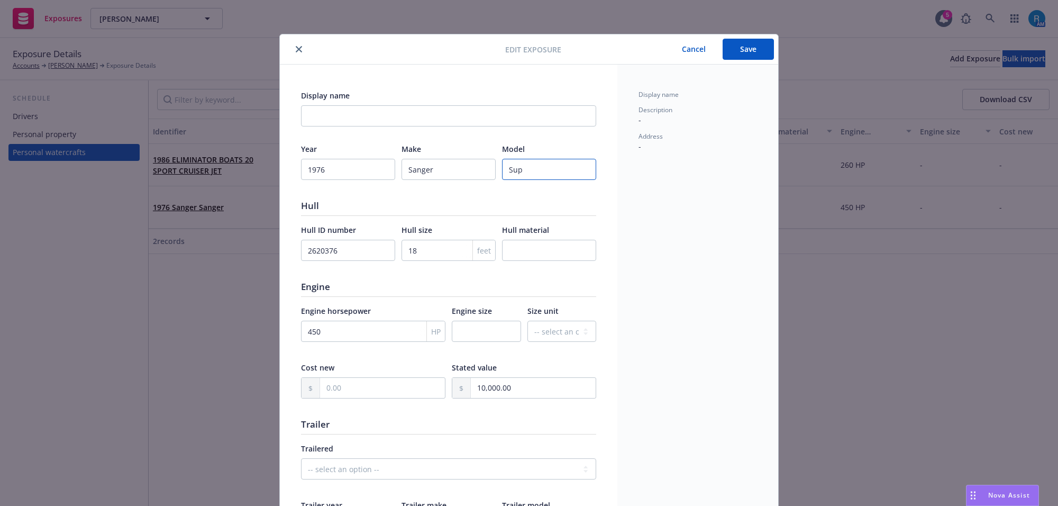
type input "Supe"
type textarea "x"
type input "Super"
type textarea "x"
type input "Super"
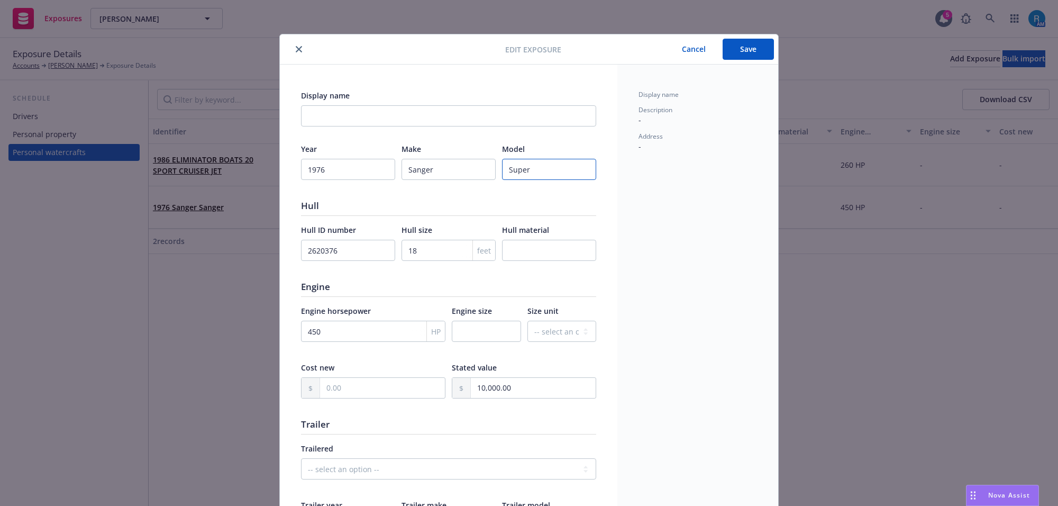
type textarea "x"
type input "Super j"
type textarea "x"
type input "Super je"
type textarea "x"
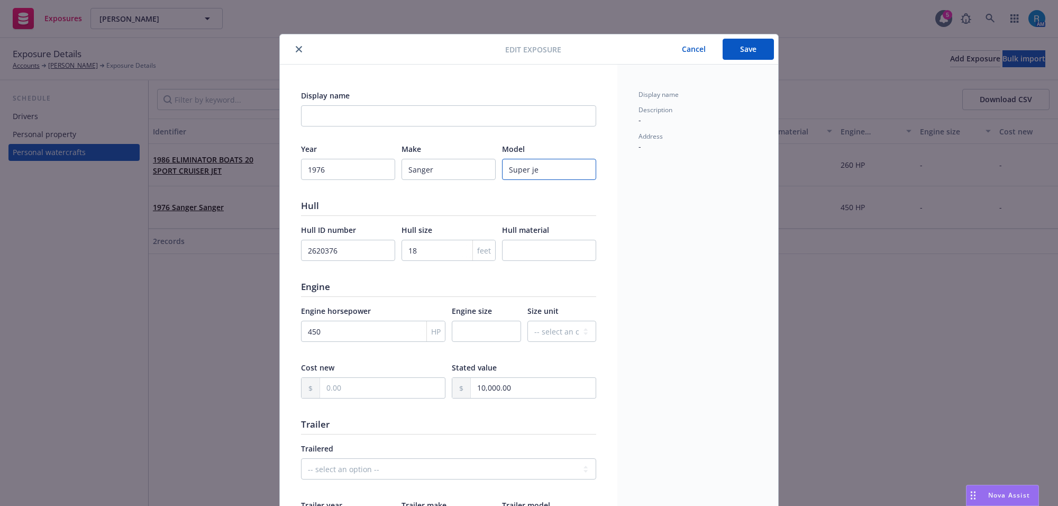
type input "Super jet"
click at [527, 171] on input "Super jet" at bounding box center [549, 169] width 94 height 21
type textarea "x"
type input "Super jt"
type textarea "x"
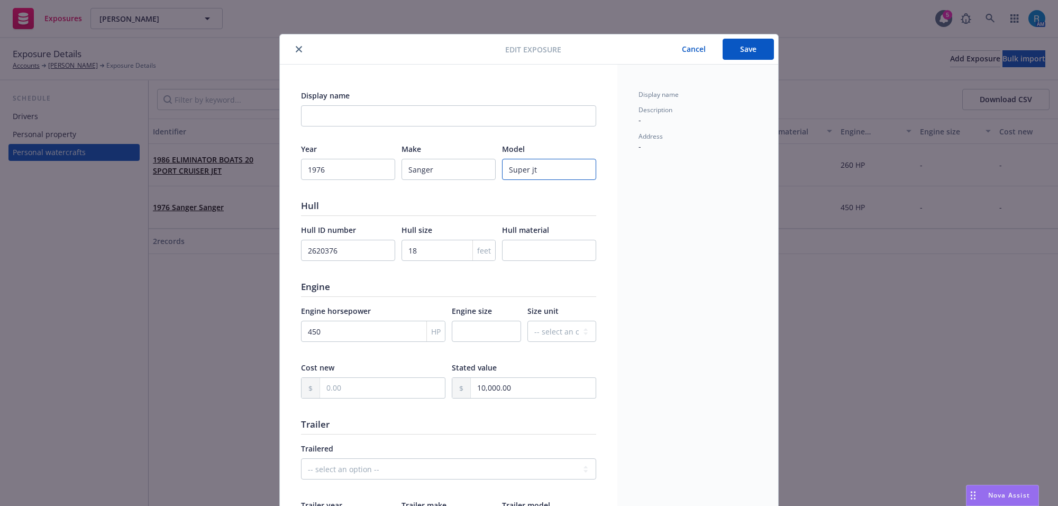
type input "Super jet"
type textarea "x"
type input "Super jt"
type textarea "x"
type input "Super jet"
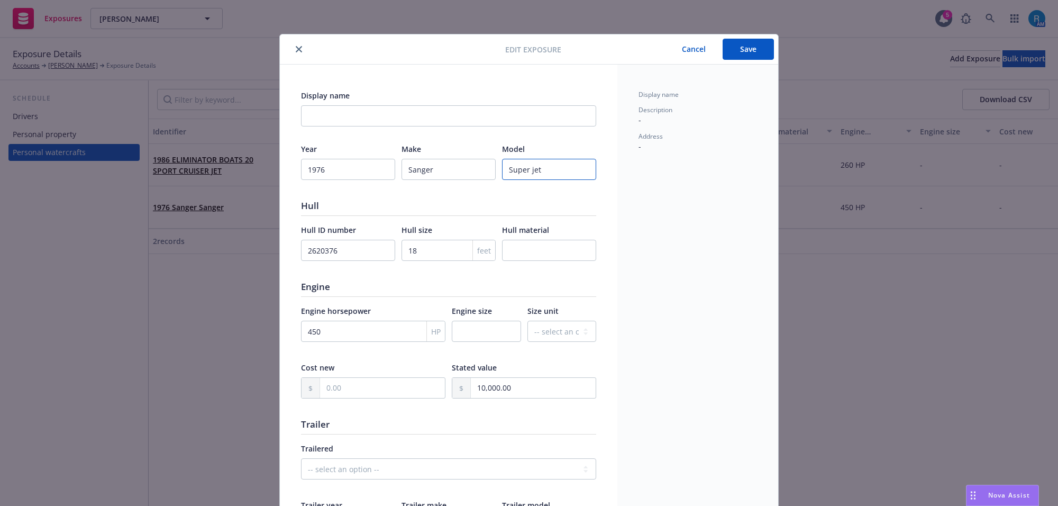
type textarea "x"
type input "Super jet"
click at [730, 45] on button "Save" at bounding box center [748, 49] width 51 height 21
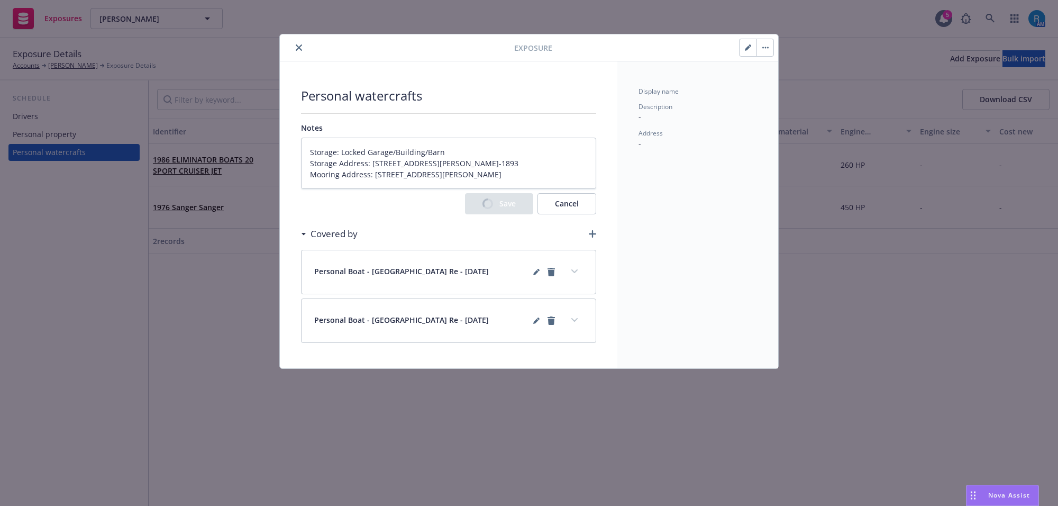
type textarea "x"
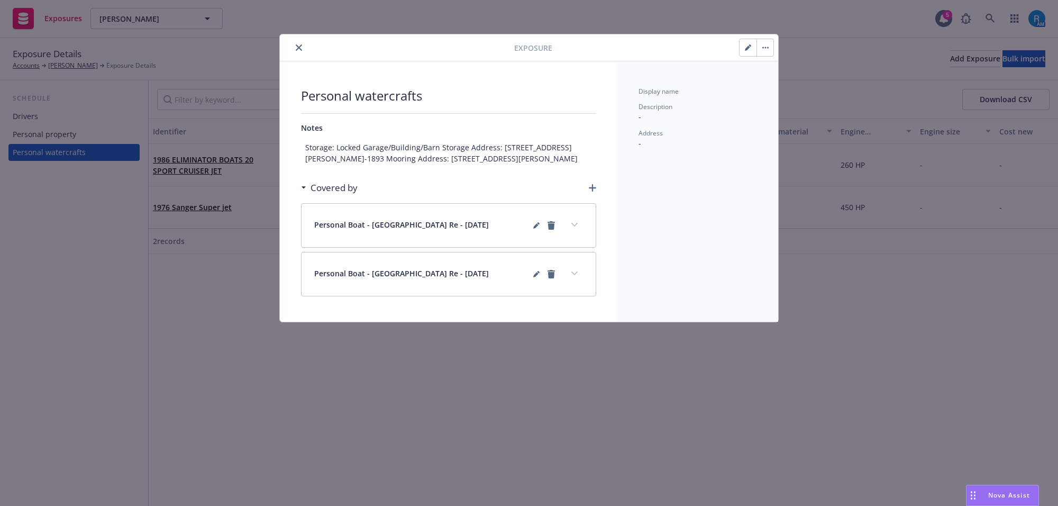
click at [302, 49] on button "close" at bounding box center [298, 47] width 13 height 13
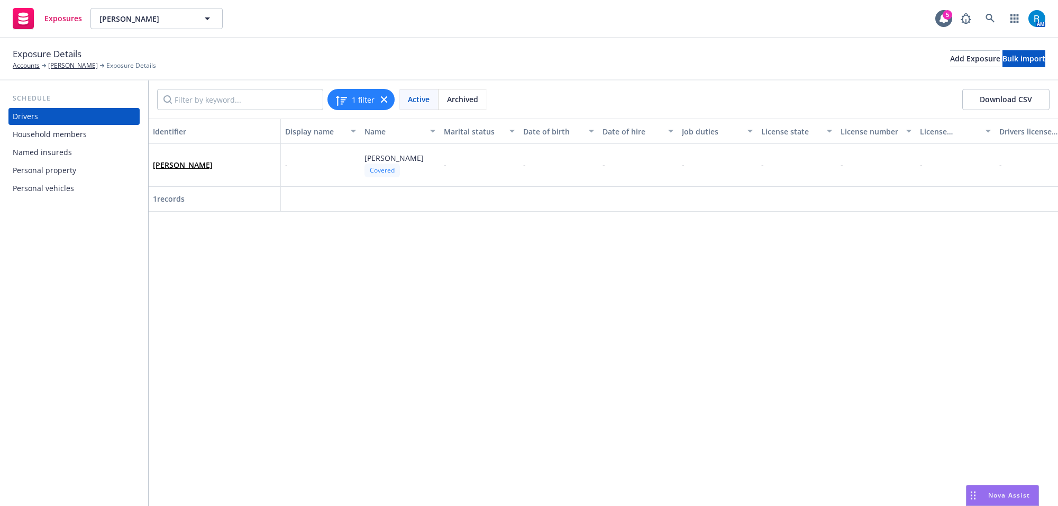
drag, startPoint x: 54, startPoint y: 185, endPoint x: 133, endPoint y: 186, distance: 79.3
click at [54, 185] on div "Personal vehicles" at bounding box center [43, 188] width 61 height 17
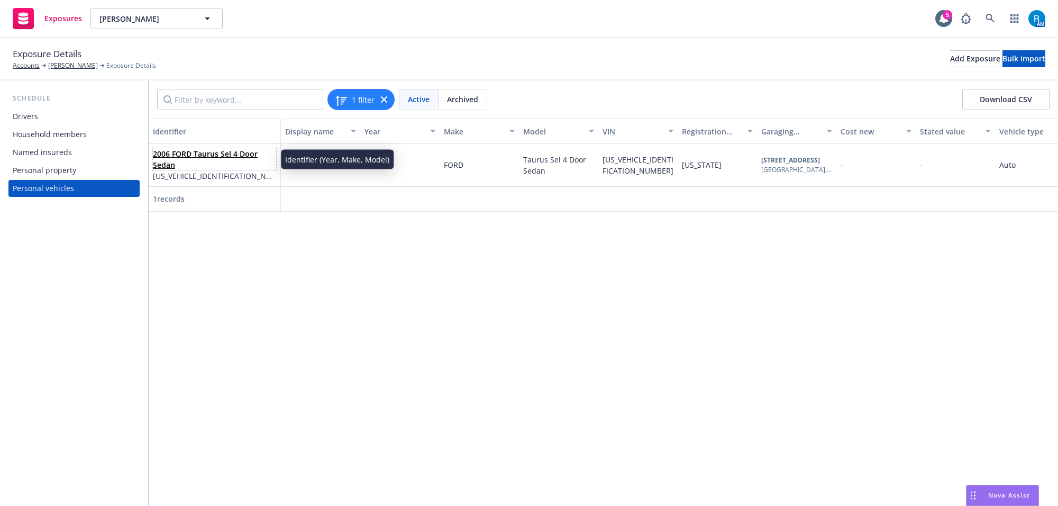
click at [239, 152] on link "2006 FORD Taurus Sel 4 Door Sedan" at bounding box center [205, 159] width 105 height 21
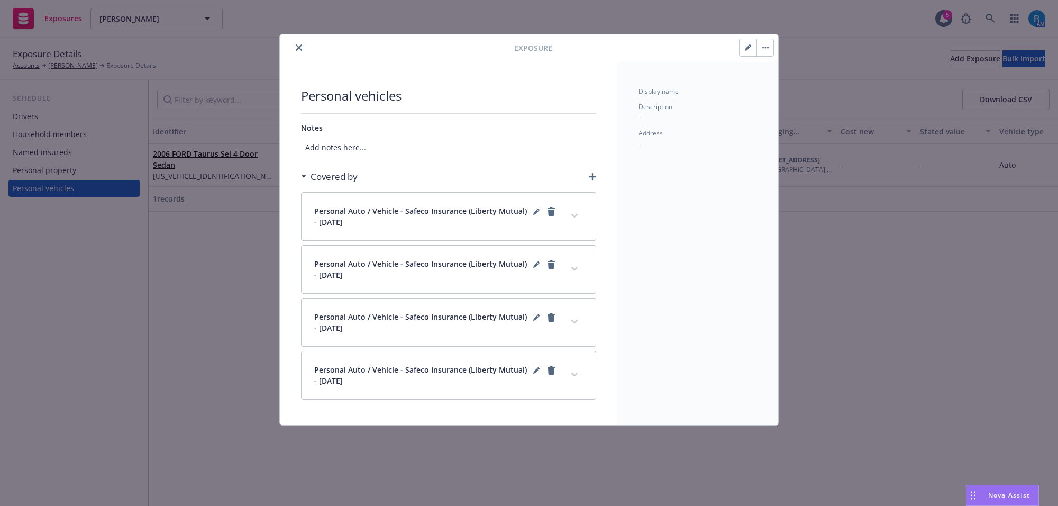
click at [739, 51] on button "button" at bounding box center [747, 47] width 17 height 17
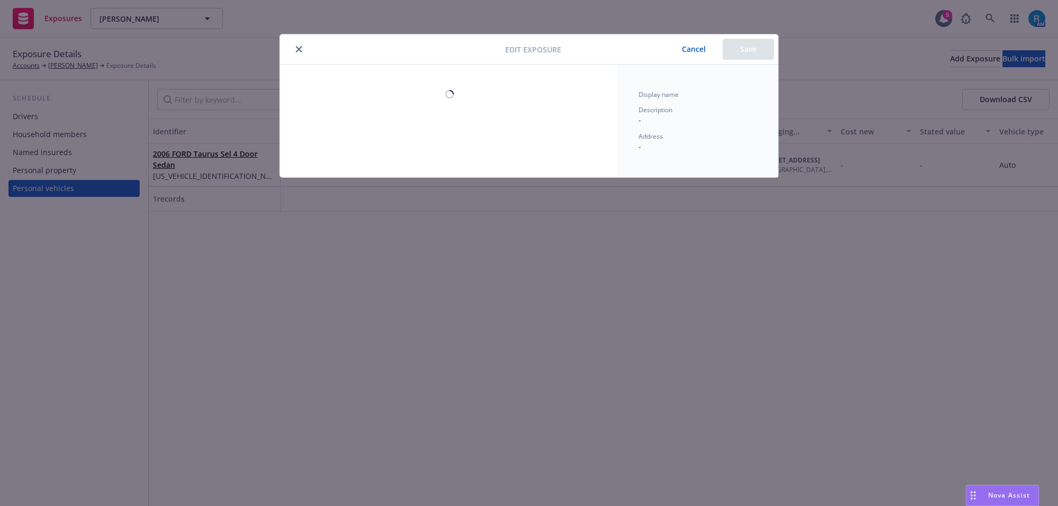
select select "CA"
select select "AUTO"
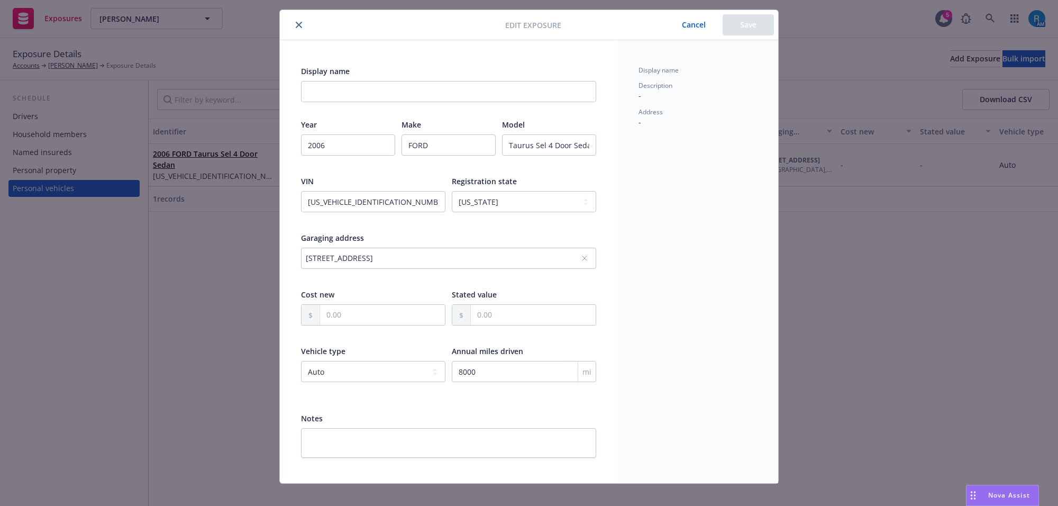
scroll to position [35, 0]
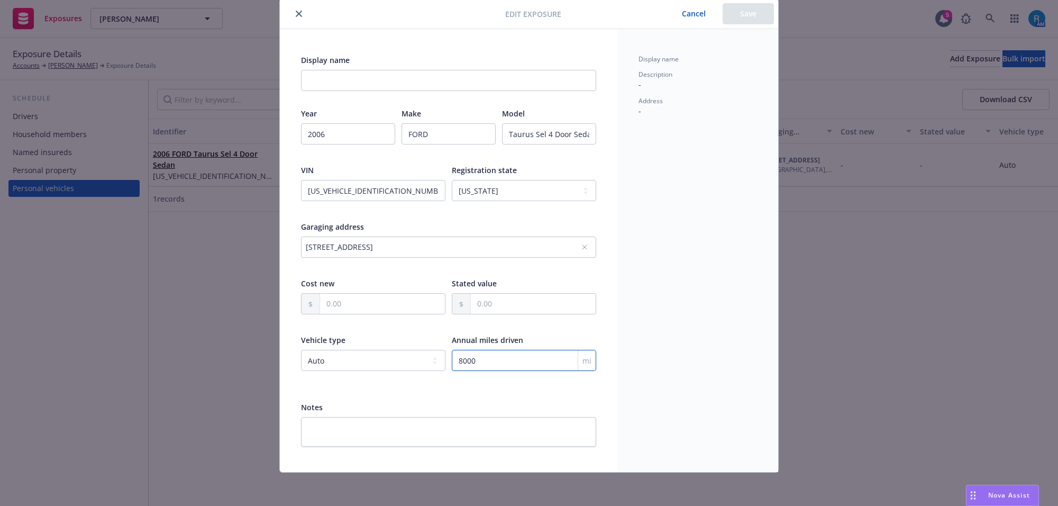
click at [452, 361] on input "8000" at bounding box center [524, 360] width 144 height 21
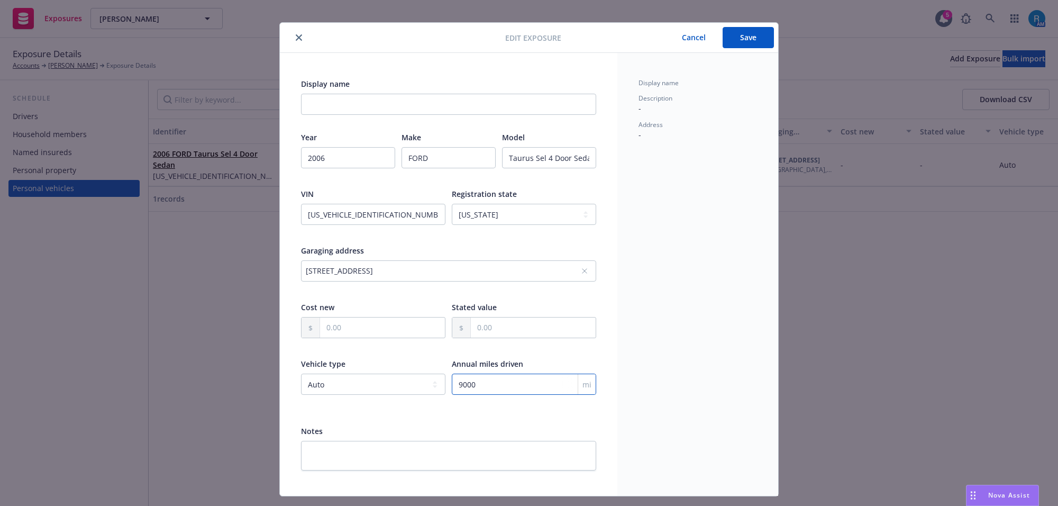
scroll to position [0, 0]
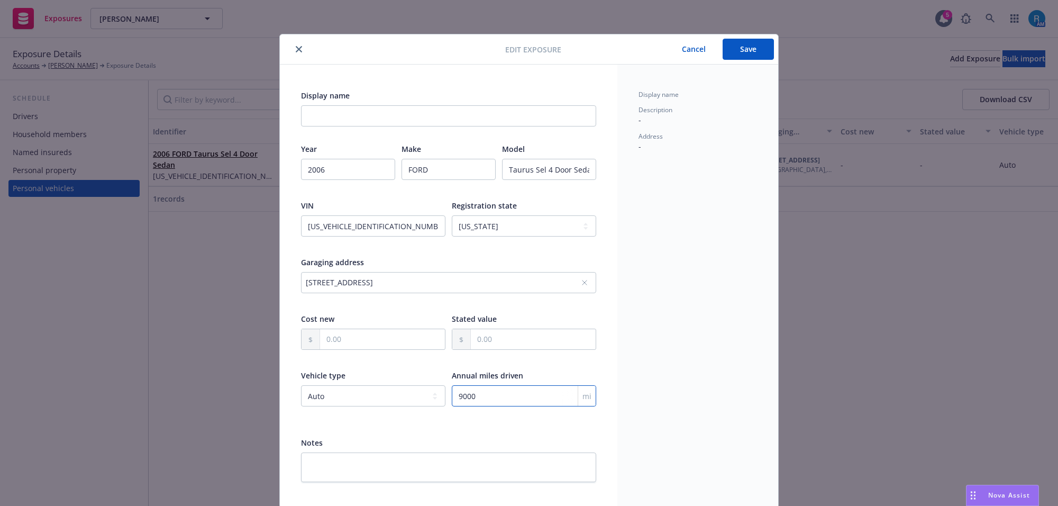
type input "9000"
click at [742, 57] on button "Save" at bounding box center [748, 49] width 51 height 21
